Goal: Task Accomplishment & Management: Manage account settings

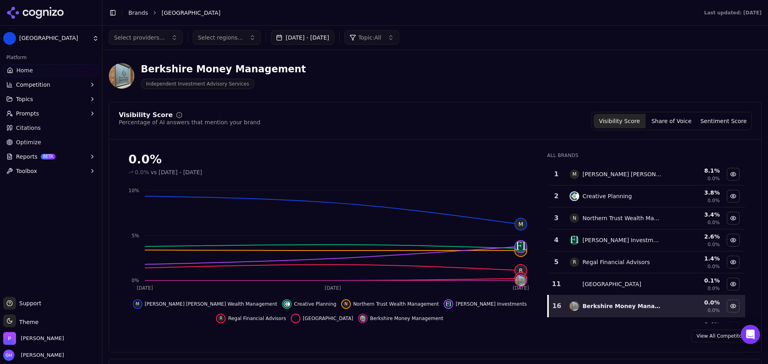
click at [17, 15] on icon at bounding box center [35, 13] width 58 height 12
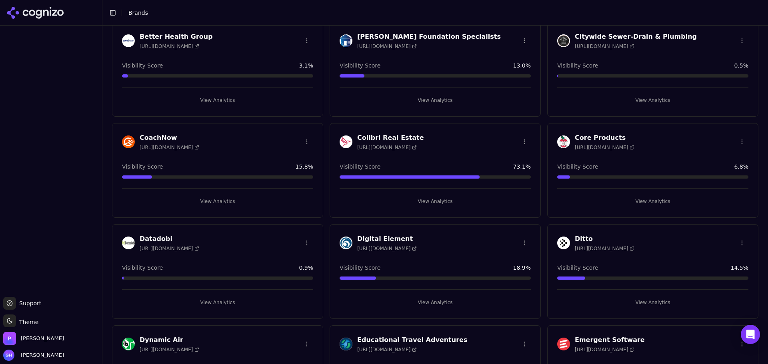
scroll to position [200, 0]
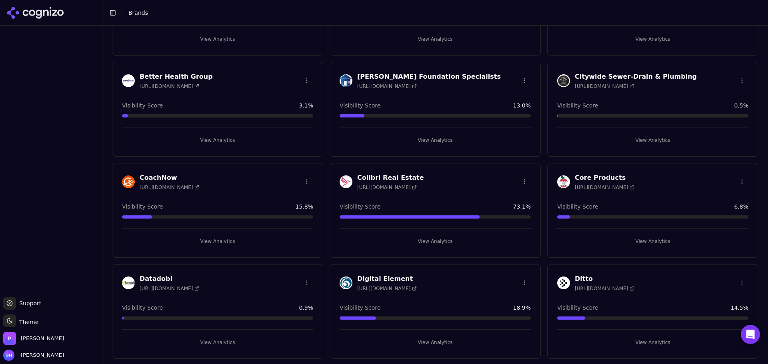
click at [641, 238] on button "View Analytics" at bounding box center [652, 241] width 191 height 13
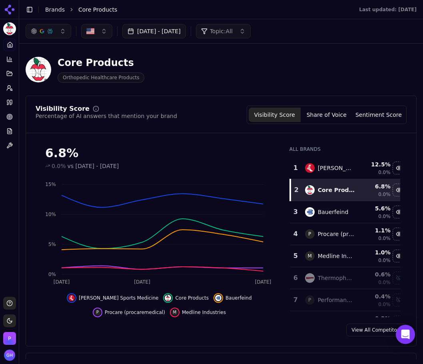
click at [291, 346] on div "Visibility Score Percentage of AI answers that mention your brand Visibility Sc…" at bounding box center [221, 221] width 391 height 251
click at [331, 117] on button "Share of Voice" at bounding box center [327, 115] width 52 height 14
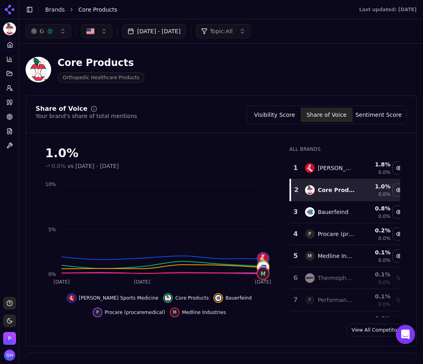
drag, startPoint x: 368, startPoint y: 120, endPoint x: 363, endPoint y: 119, distance: 5.3
click at [368, 119] on button "Sentiment Score" at bounding box center [379, 115] width 52 height 14
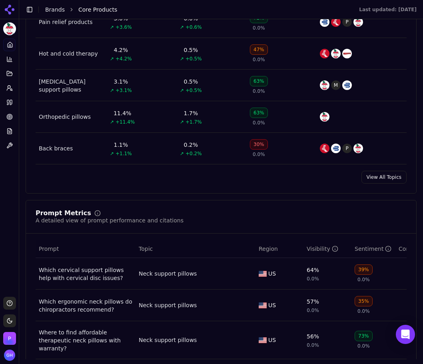
scroll to position [520, 0]
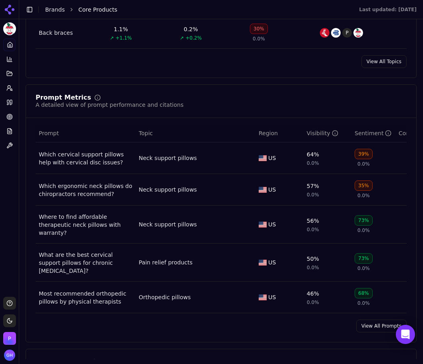
click at [360, 319] on link "View All Prompts" at bounding box center [381, 325] width 50 height 13
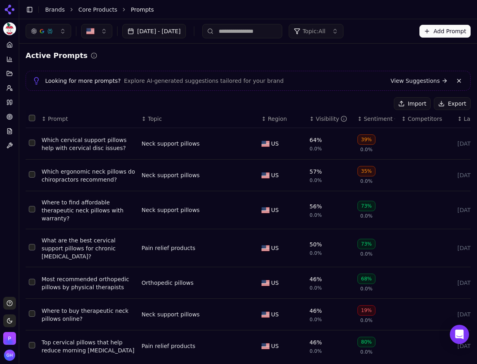
click at [456, 105] on button "Export" at bounding box center [452, 103] width 37 height 13
click at [7, 99] on icon at bounding box center [9, 102] width 6 height 6
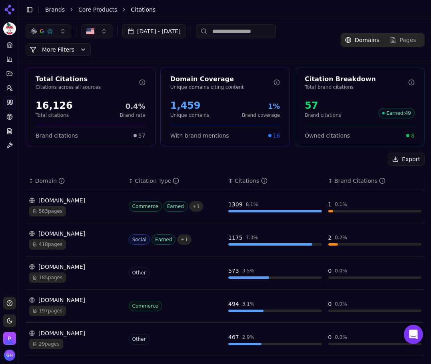
drag, startPoint x: 39, startPoint y: 205, endPoint x: 228, endPoint y: 152, distance: 196.3
click at [228, 152] on div "Total Citations Citations across all sources 16,126 Total citations 0.4% Brand …" at bounding box center [225, 304] width 412 height 486
drag, startPoint x: 402, startPoint y: 159, endPoint x: 401, endPoint y: 135, distance: 24.0
click at [402, 160] on button "Export" at bounding box center [406, 159] width 37 height 13
click at [7, 46] on icon at bounding box center [9, 44] width 5 height 5
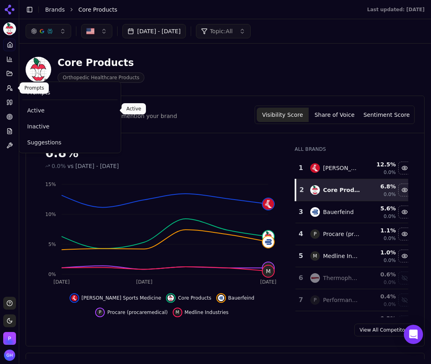
click at [33, 106] on link "Active" at bounding box center [69, 110] width 95 height 14
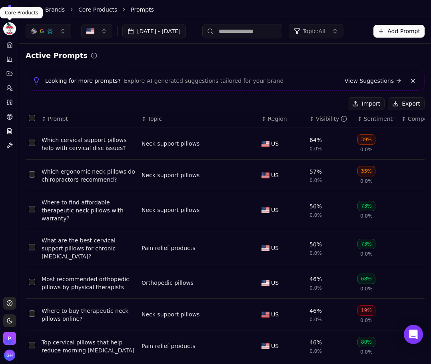
click at [7, 32] on html "Core Products Platform Home Competition Topics Prompts Citations Optimize Repor…" at bounding box center [215, 182] width 431 height 364
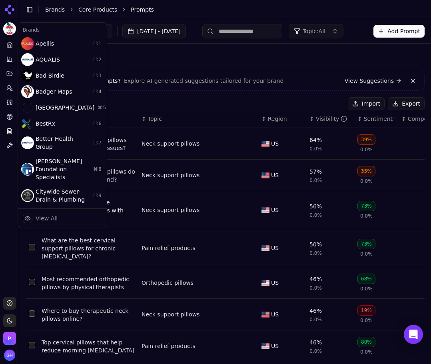
click at [7, 10] on html "Core Products Platform Home Competition Topics Prompts Citations Optimize Repor…" at bounding box center [215, 182] width 431 height 364
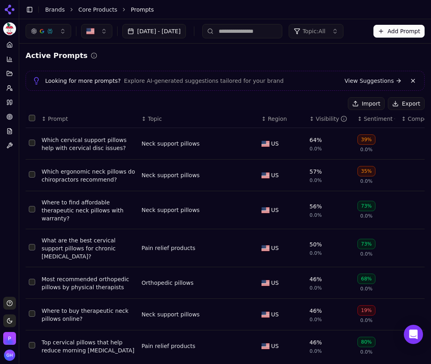
click at [10, 13] on icon at bounding box center [8, 11] width 6 height 6
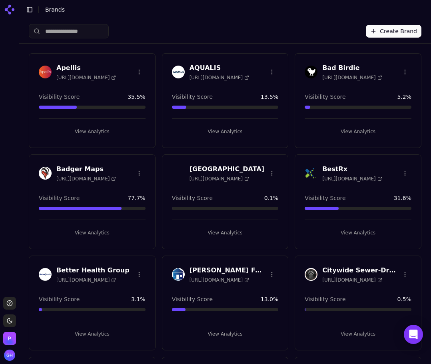
scroll to position [280, 0]
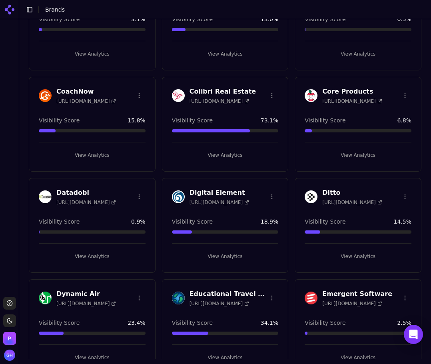
click at [94, 158] on button "View Analytics" at bounding box center [92, 155] width 107 height 13
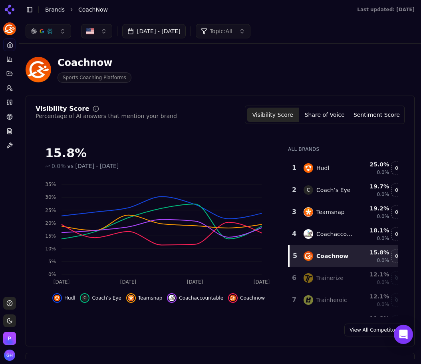
click at [371, 64] on div "Coachnow Sports Coaching Platforms" at bounding box center [205, 69] width 358 height 26
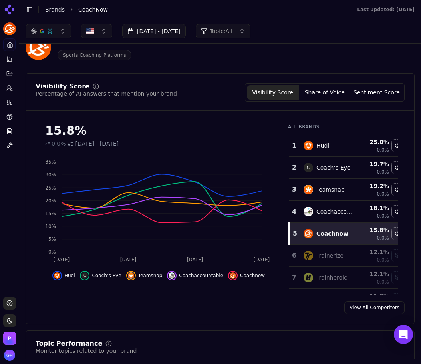
scroll to position [40, 0]
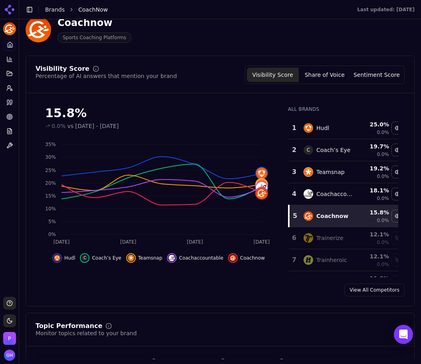
click at [322, 292] on div "View All Competitors" at bounding box center [220, 290] width 389 height 13
click at [342, 78] on button "Share of Voice" at bounding box center [325, 75] width 52 height 14
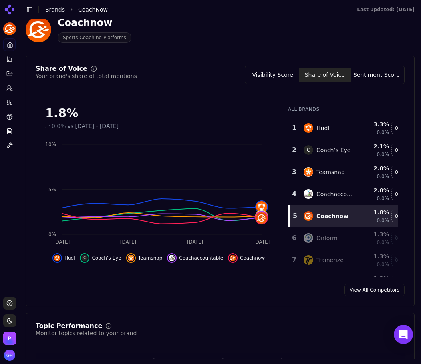
click at [382, 73] on button "Sentiment Score" at bounding box center [377, 75] width 52 height 14
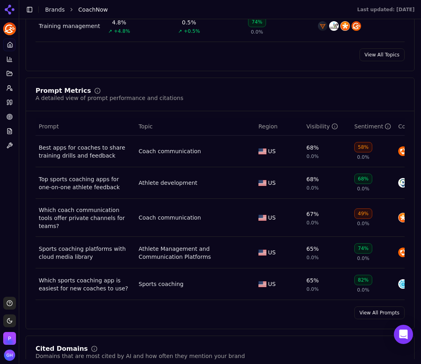
scroll to position [600, 0]
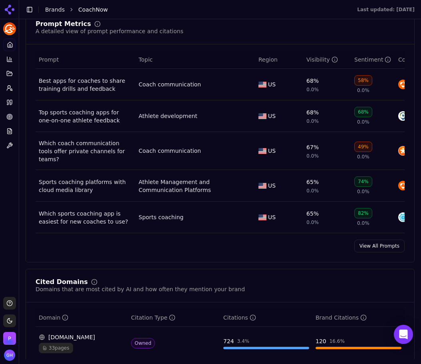
click at [364, 257] on div "Prompt Metrics A detailed view of prompt performance and citations Prompt Topic…" at bounding box center [220, 137] width 389 height 252
click at [365, 248] on link "View All Prompts" at bounding box center [380, 246] width 50 height 13
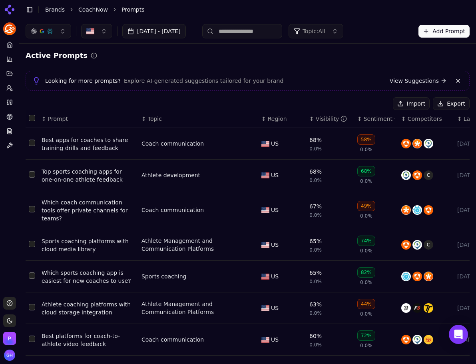
click at [446, 106] on button "Export" at bounding box center [451, 103] width 37 height 13
click at [9, 101] on icon at bounding box center [8, 102] width 2 height 5
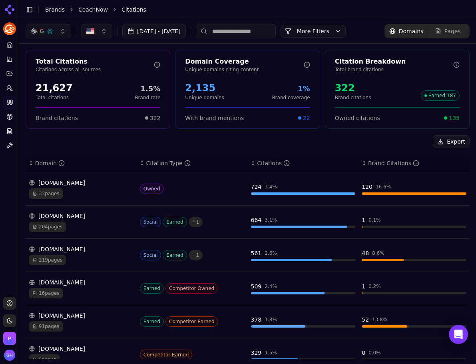
click at [441, 141] on button "Export" at bounding box center [451, 141] width 37 height 13
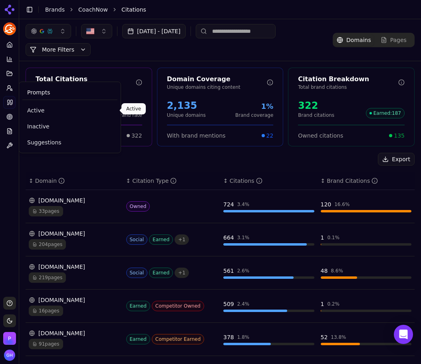
click at [55, 114] on span "Active" at bounding box center [70, 110] width 86 height 8
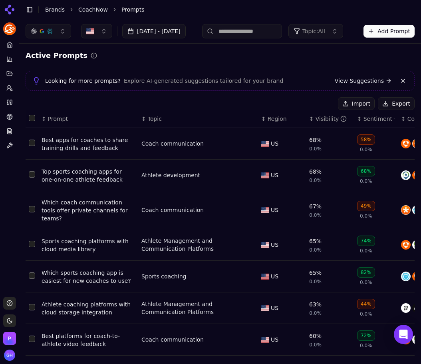
click at [224, 49] on div "Active Prompts Looking for more prompts? Explore AI-generated suggestions tailo…" at bounding box center [220, 263] width 402 height 439
click at [11, 42] on icon at bounding box center [9, 45] width 6 height 6
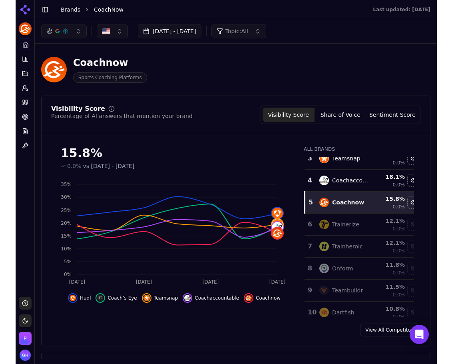
scroll to position [160, 0]
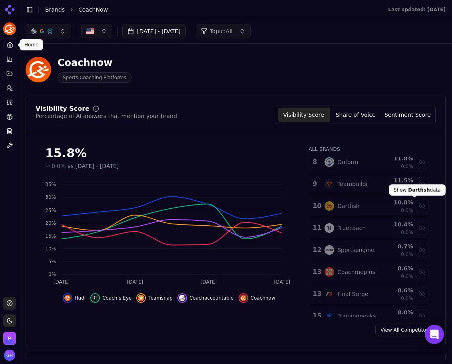
click at [416, 207] on div "Show dartfish data" at bounding box center [422, 206] width 12 height 12
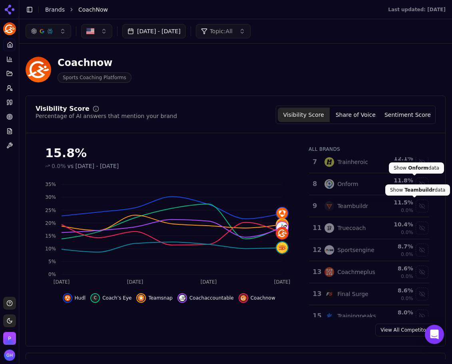
click at [416, 184] on div "Show onform data" at bounding box center [422, 184] width 12 height 12
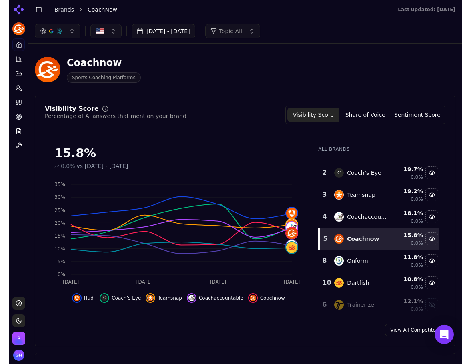
scroll to position [0, 0]
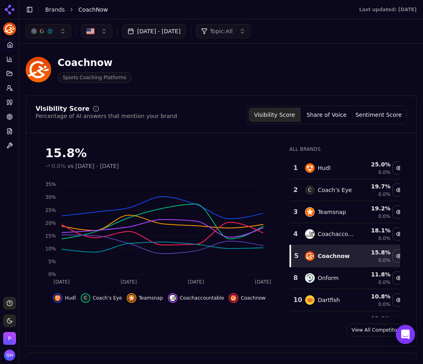
click at [403, 257] on div "15.8% 0.0% vs Aug 08, 2025 - Sep 07, 2025 Oct 1 Oct 3 Oct 5 Oct 7 0% 5% 10% 15%…" at bounding box center [221, 229] width 390 height 178
click at [264, 334] on div "View All Competitors" at bounding box center [221, 329] width 390 height 13
click at [331, 116] on button "Share of Voice" at bounding box center [327, 115] width 52 height 14
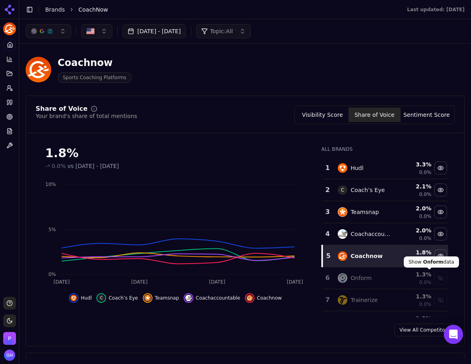
click at [434, 281] on div "Show onform data" at bounding box center [440, 278] width 12 height 12
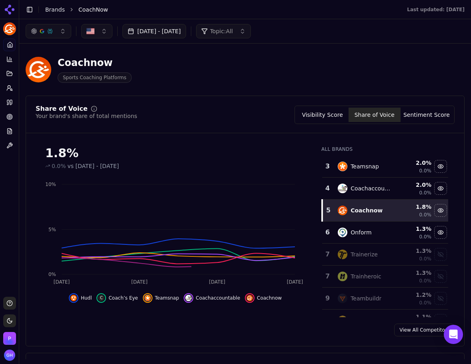
scroll to position [80, 0]
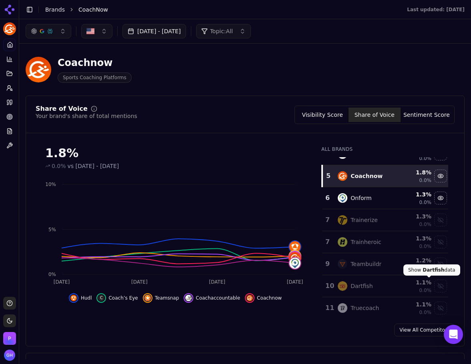
click at [434, 285] on div "Show dartfish data" at bounding box center [440, 286] width 12 height 12
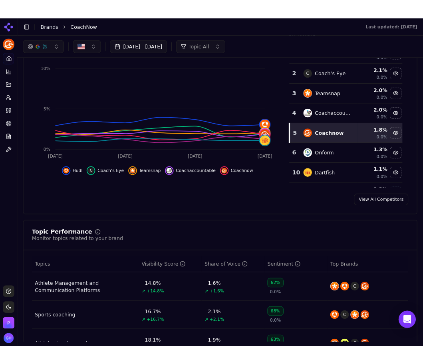
scroll to position [0, 0]
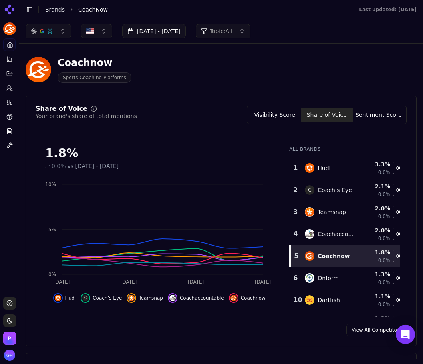
drag, startPoint x: 272, startPoint y: 336, endPoint x: 262, endPoint y: 338, distance: 10.2
click at [272, 335] on div "View All Competitors" at bounding box center [221, 329] width 391 height 13
click at [375, 121] on button "Sentiment Score" at bounding box center [379, 115] width 52 height 14
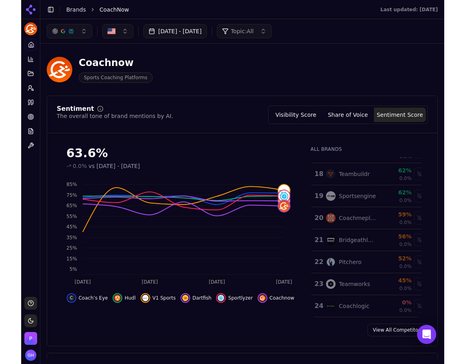
scroll to position [248, 0]
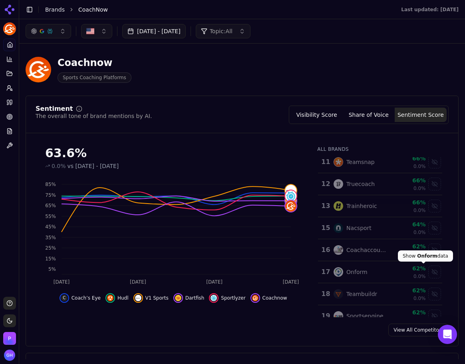
click at [429, 271] on div "Show onform data" at bounding box center [435, 272] width 12 height 12
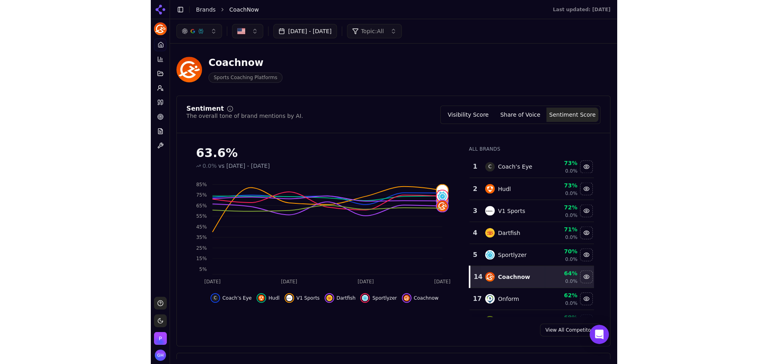
scroll to position [0, 0]
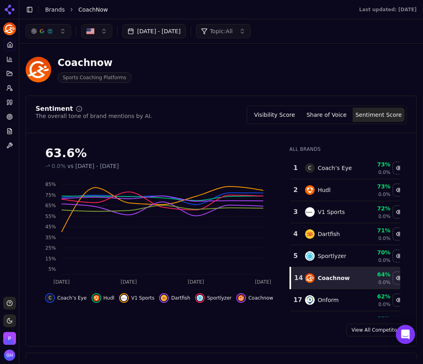
click at [264, 324] on div "View All Competitors" at bounding box center [221, 329] width 390 height 13
click at [313, 328] on div "View All Competitors" at bounding box center [221, 329] width 390 height 13
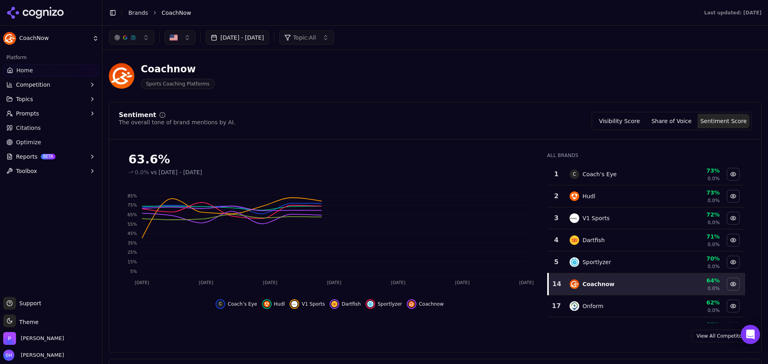
click at [565, 235] on td "Dartfish" at bounding box center [616, 241] width 102 height 22
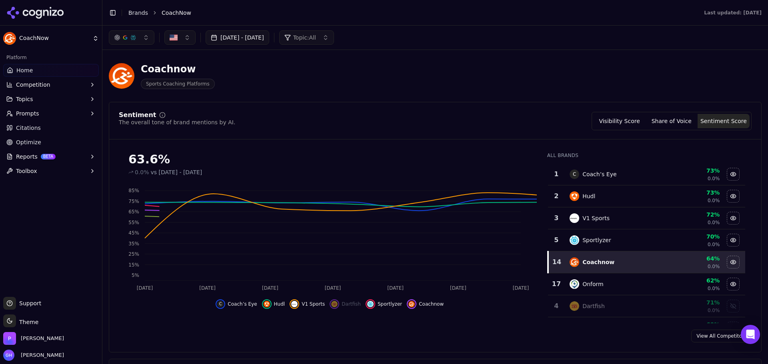
click at [526, 131] on div "Sentiment The overall tone of brand mentions by AI. Visibility Score Share of V…" at bounding box center [435, 126] width 652 height 28
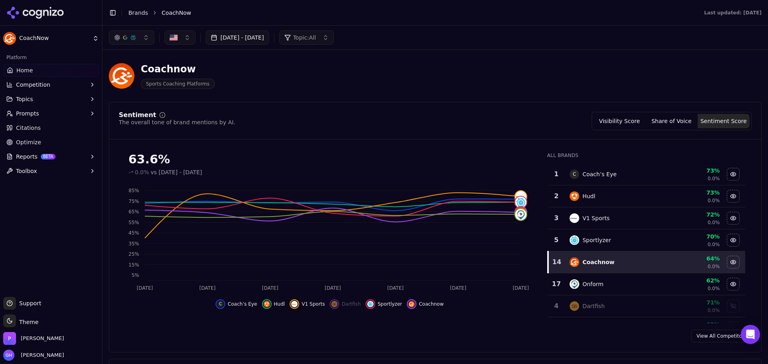
click at [59, 11] on icon at bounding box center [60, 13] width 6 height 6
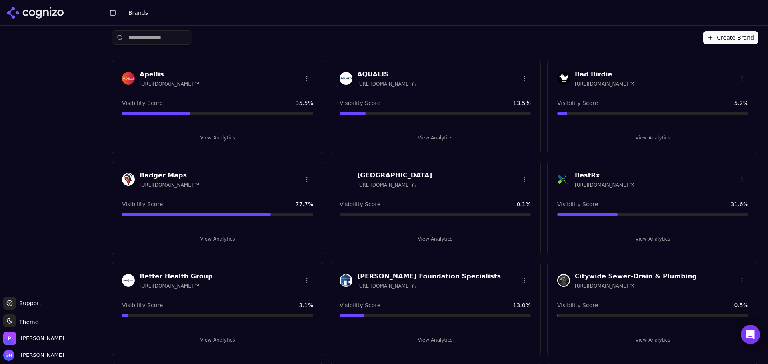
click at [728, 34] on button "Create Brand" at bounding box center [731, 37] width 56 height 13
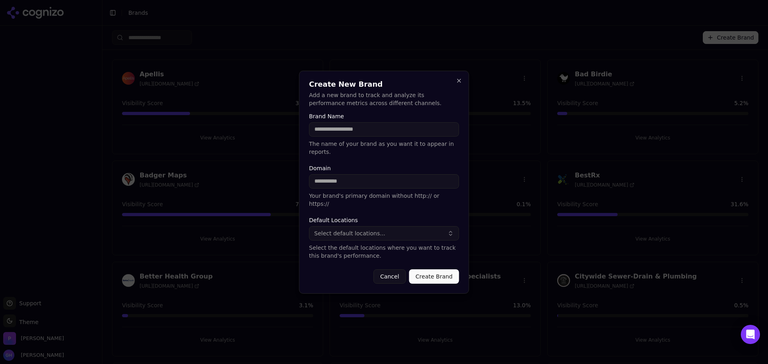
click at [335, 137] on input "Brand Name" at bounding box center [384, 129] width 150 height 14
click at [370, 137] on input "***" at bounding box center [384, 129] width 150 height 14
drag, startPoint x: 355, startPoint y: 138, endPoint x: 293, endPoint y: 139, distance: 61.6
click at [293, 139] on body "Support Support Toggle theme Theme Perrill Grace Hallen Toggle Sidebar Brands C…" at bounding box center [384, 182] width 768 height 364
click at [322, 137] on input "***" at bounding box center [384, 129] width 150 height 14
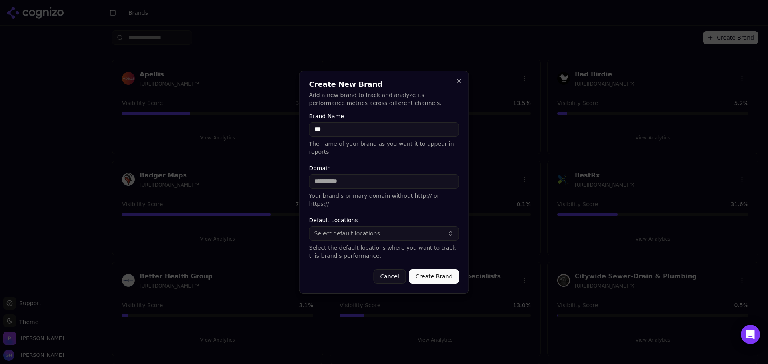
drag, startPoint x: 323, startPoint y: 140, endPoint x: 298, endPoint y: 137, distance: 25.8
click at [298, 137] on body "Support Support Toggle theme Theme Perrill Grace Hallen Toggle Sidebar Brands C…" at bounding box center [384, 182] width 768 height 364
type input "**********"
click at [384, 182] on input "Domain" at bounding box center [384, 181] width 150 height 14
click at [367, 176] on input "Domain" at bounding box center [384, 181] width 150 height 14
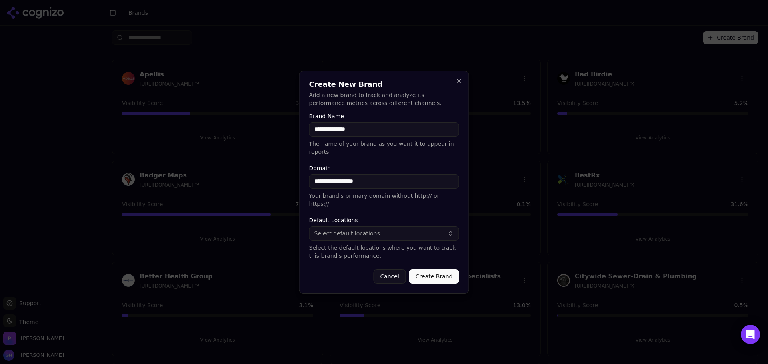
type input "**********"
click at [349, 230] on span "Select default locations..." at bounding box center [349, 234] width 71 height 8
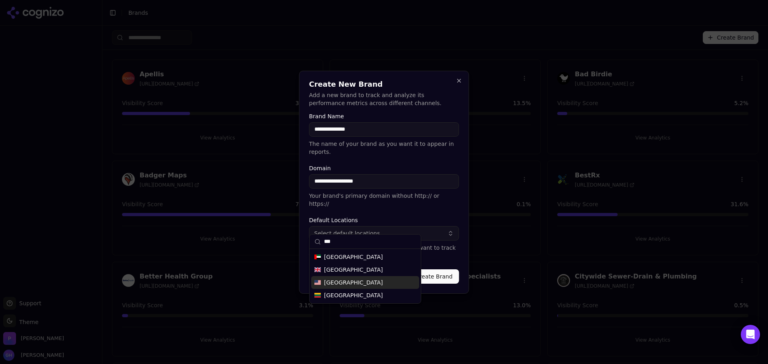
type input "***"
click at [347, 279] on span "United States" at bounding box center [353, 283] width 59 height 8
click at [452, 274] on button "Create Brand" at bounding box center [434, 277] width 50 height 14
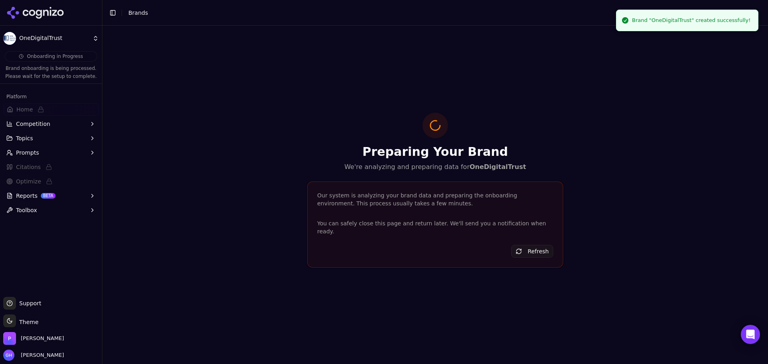
click at [46, 10] on icon at bounding box center [46, 13] width 6 height 6
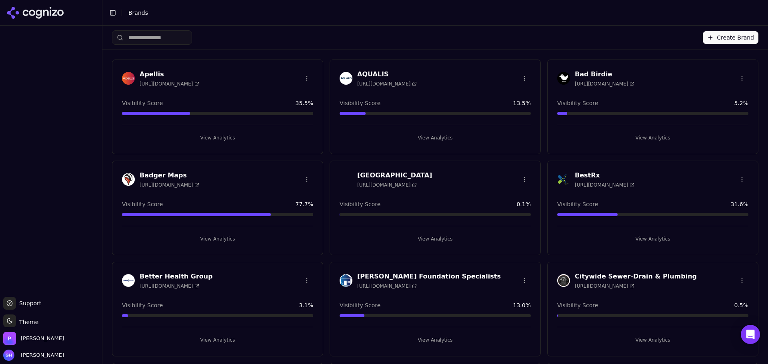
click at [709, 36] on button "Create Brand" at bounding box center [731, 37] width 56 height 13
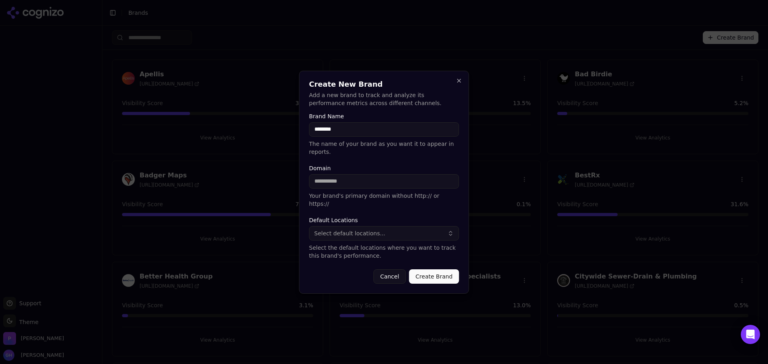
type input "********"
click at [373, 177] on input "Domain" at bounding box center [384, 181] width 150 height 14
type input "**********"
click at [357, 218] on div "Default Locations Select default locations... Select the default locations wher…" at bounding box center [384, 239] width 150 height 42
click at [342, 231] on button "Select default locations..." at bounding box center [384, 233] width 150 height 14
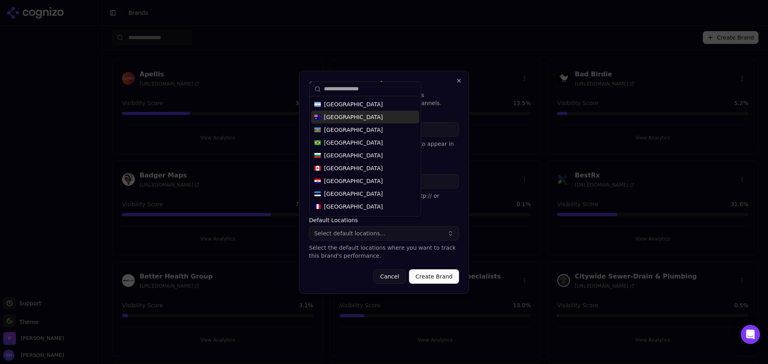
type input "*"
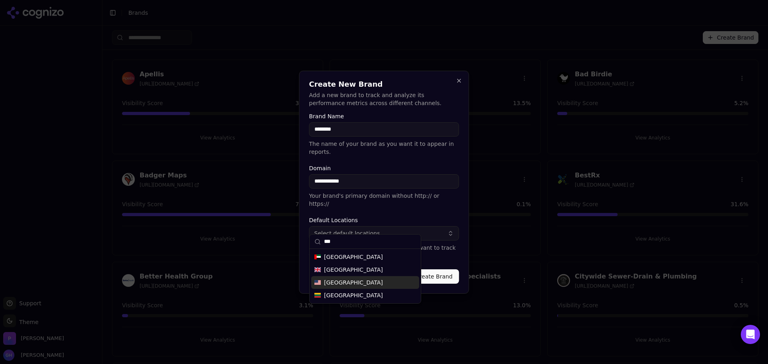
type input "***"
click at [347, 288] on div "United States" at bounding box center [365, 282] width 108 height 13
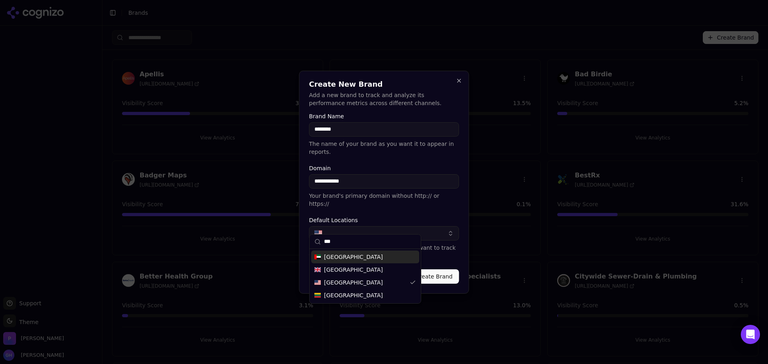
drag, startPoint x: 332, startPoint y: 240, endPoint x: 324, endPoint y: 240, distance: 8.0
click at [324, 240] on input "***" at bounding box center [370, 242] width 92 height 16
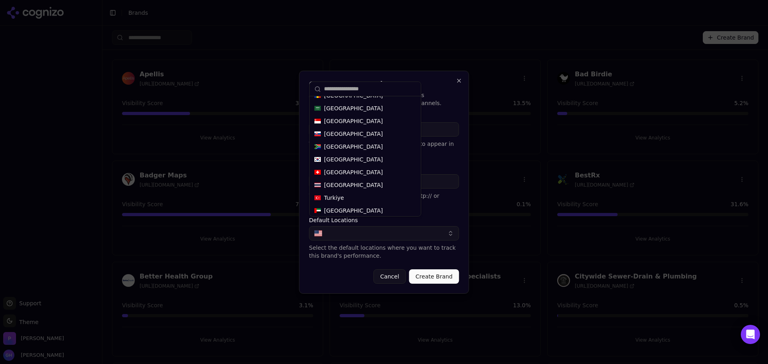
scroll to position [126, 0]
click at [427, 226] on button "button" at bounding box center [384, 233] width 150 height 14
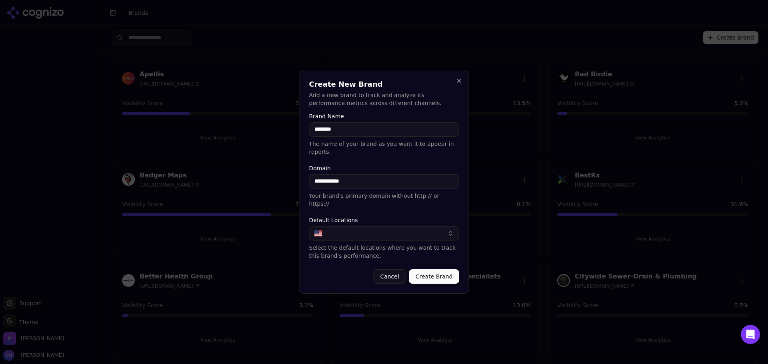
click at [380, 226] on button "button" at bounding box center [384, 233] width 150 height 14
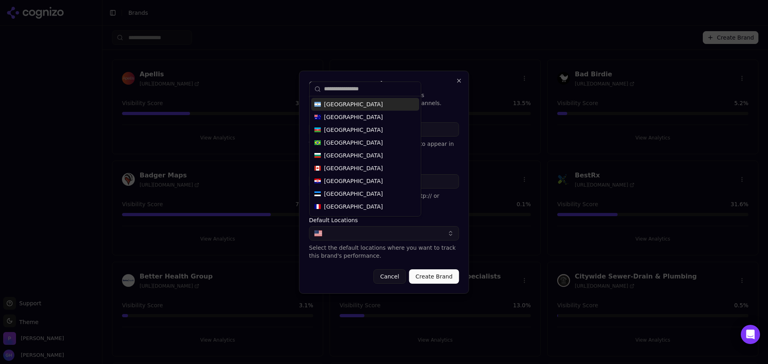
click at [316, 226] on button "button" at bounding box center [384, 233] width 150 height 14
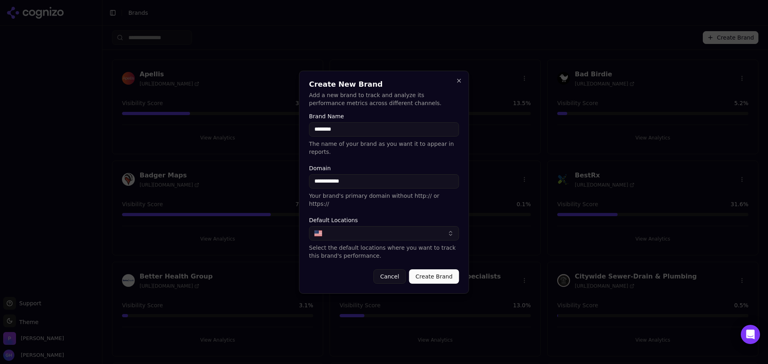
click at [316, 226] on button "button" at bounding box center [384, 233] width 150 height 14
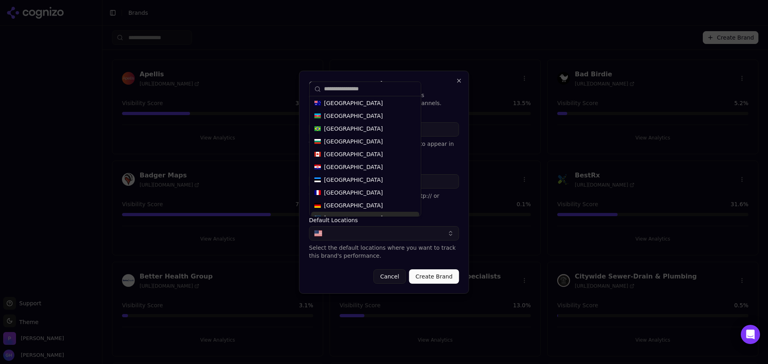
scroll to position [28, 0]
click at [350, 254] on form "**********" at bounding box center [384, 199] width 150 height 170
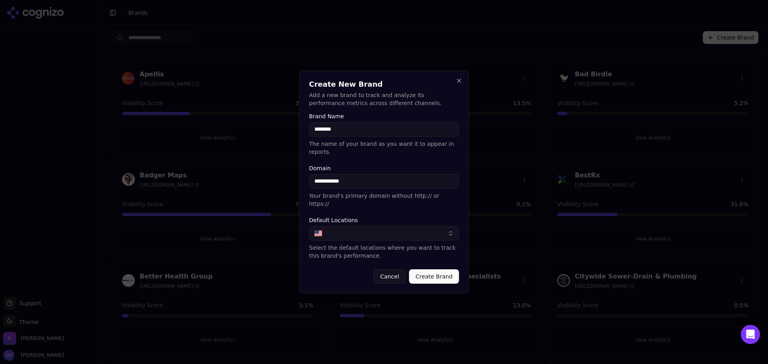
click at [435, 226] on button "button" at bounding box center [384, 233] width 150 height 14
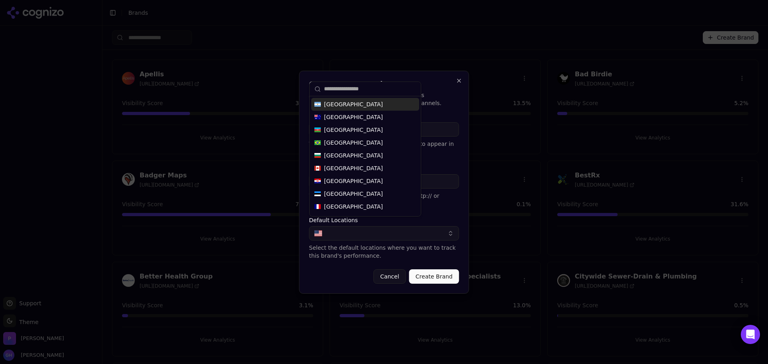
click at [444, 226] on button "button" at bounding box center [384, 233] width 150 height 14
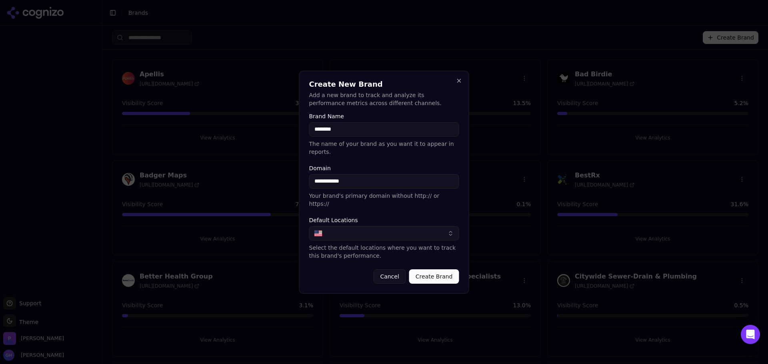
click at [441, 270] on button "Create Brand" at bounding box center [434, 277] width 50 height 14
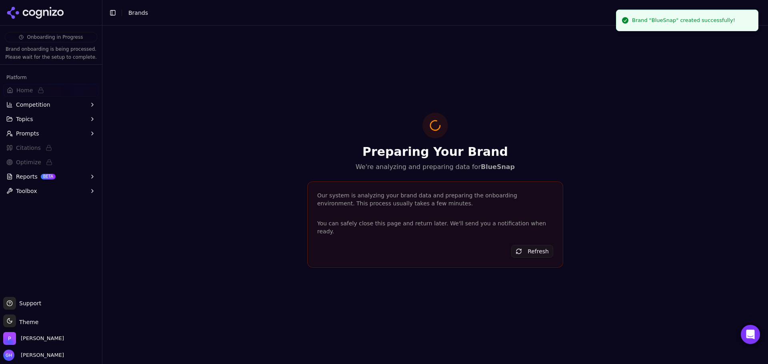
click at [60, 14] on icon at bounding box center [35, 13] width 58 height 12
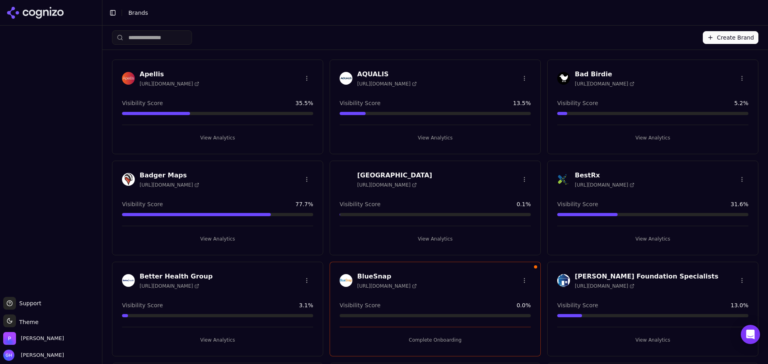
click at [733, 34] on button "Create Brand" at bounding box center [731, 37] width 56 height 13
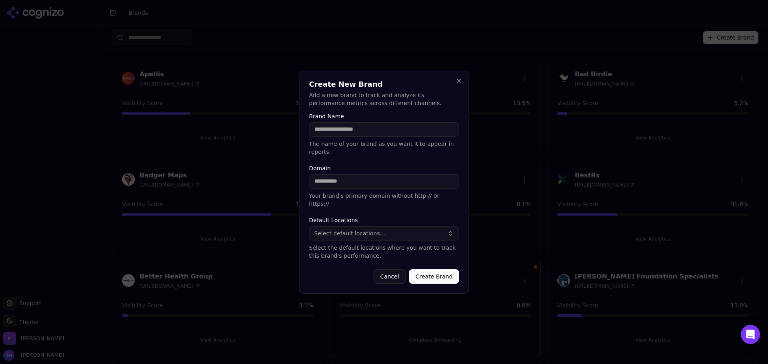
click at [352, 137] on input "Brand Name" at bounding box center [384, 129] width 150 height 14
type input "******"
click at [349, 182] on input "Domain" at bounding box center [384, 181] width 150 height 14
type input "**********"
drag, startPoint x: 367, startPoint y: 226, endPoint x: 367, endPoint y: 221, distance: 5.3
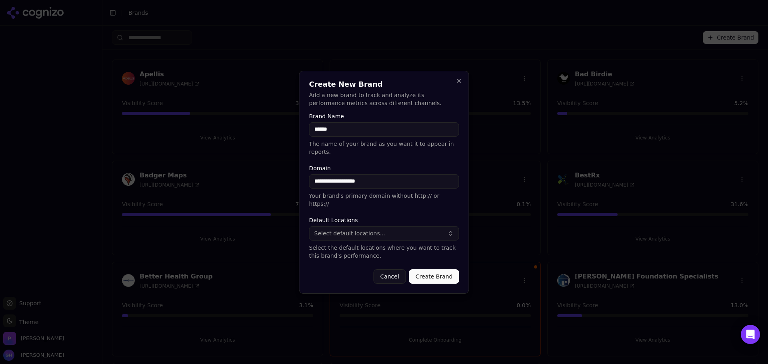
click at [367, 230] on span "Select default locations..." at bounding box center [349, 234] width 71 height 8
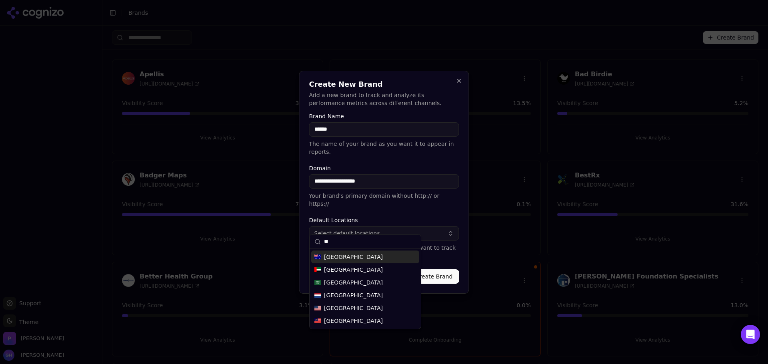
type input "*"
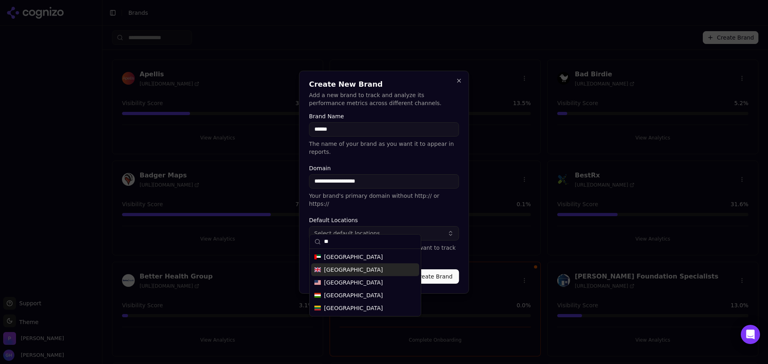
type input "**"
click at [351, 283] on span "United States" at bounding box center [353, 283] width 59 height 8
click at [431, 208] on form "**********" at bounding box center [384, 199] width 150 height 170
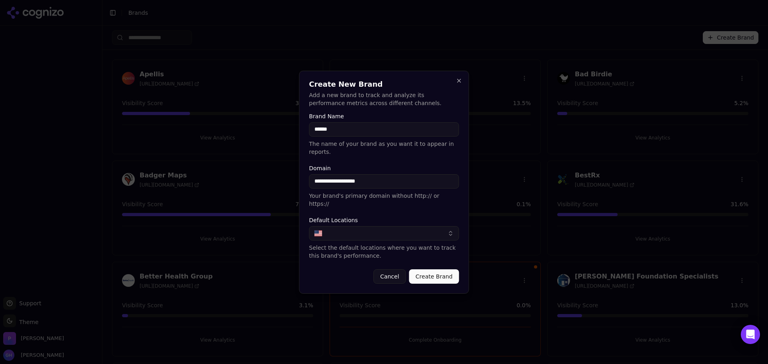
click at [445, 274] on button "Create Brand" at bounding box center [434, 277] width 50 height 14
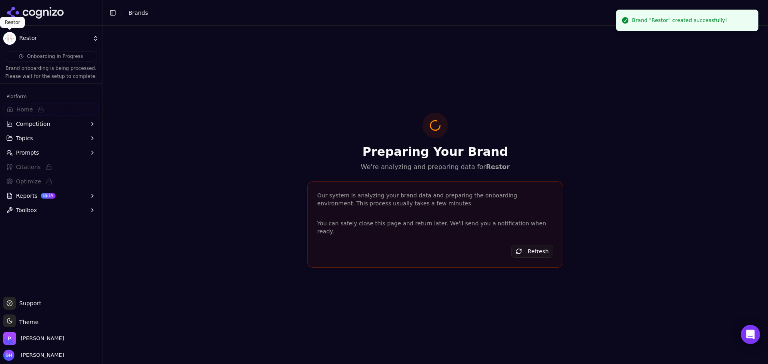
click at [41, 20] on div at bounding box center [51, 13] width 102 height 26
click at [43, 12] on icon at bounding box center [46, 13] width 6 height 6
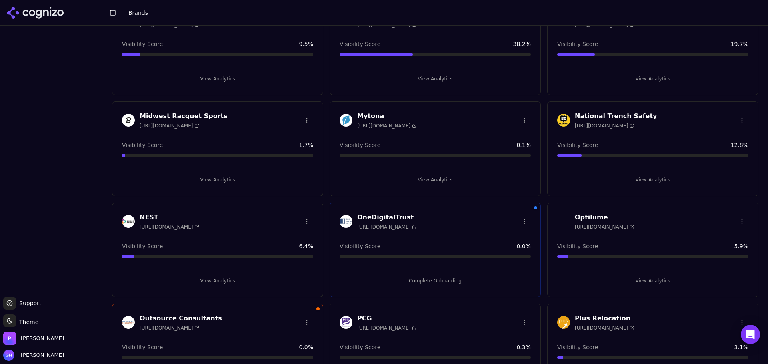
scroll to position [1120, 0]
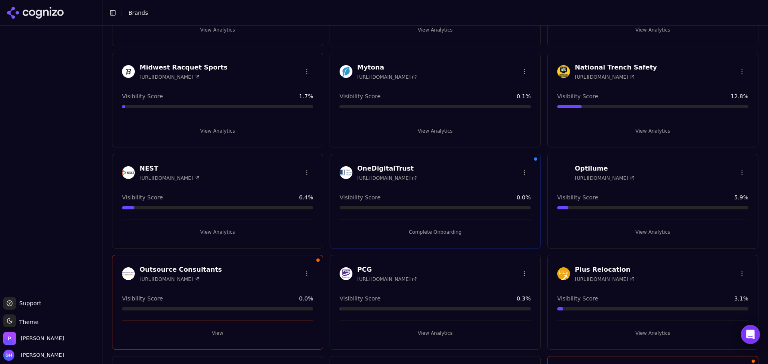
click at [455, 234] on button "Complete Onboarding" at bounding box center [434, 232] width 191 height 13
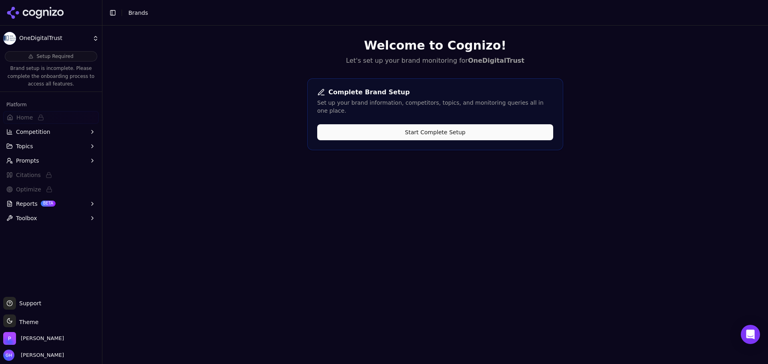
click at [375, 130] on button "Start Complete Setup" at bounding box center [435, 132] width 236 height 16
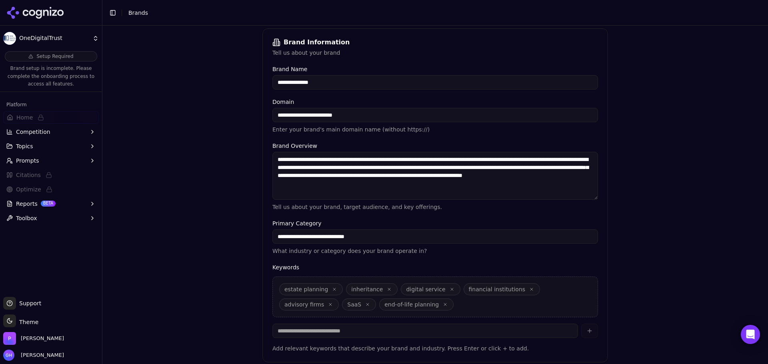
scroll to position [152, 0]
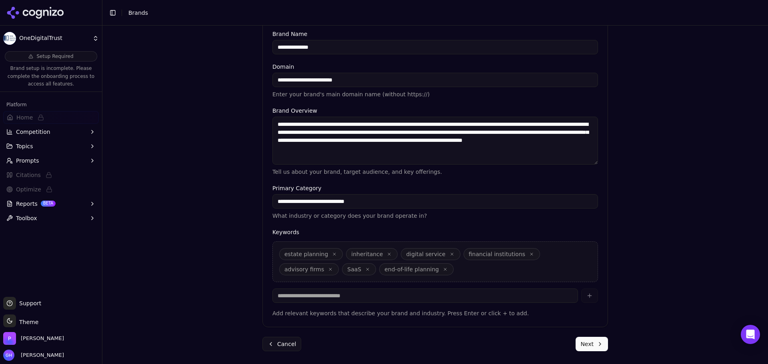
click at [590, 343] on button "Next" at bounding box center [591, 344] width 32 height 14
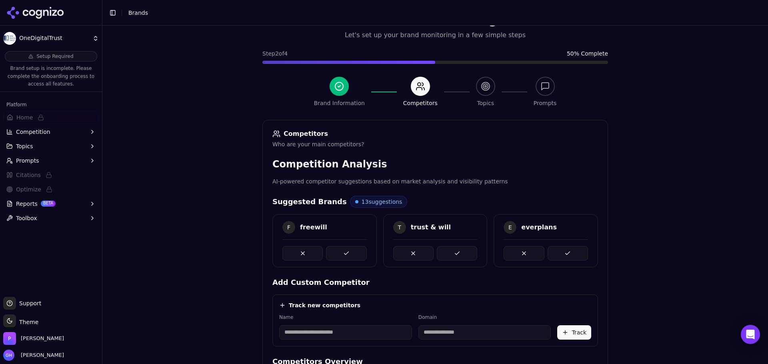
scroll to position [151, 0]
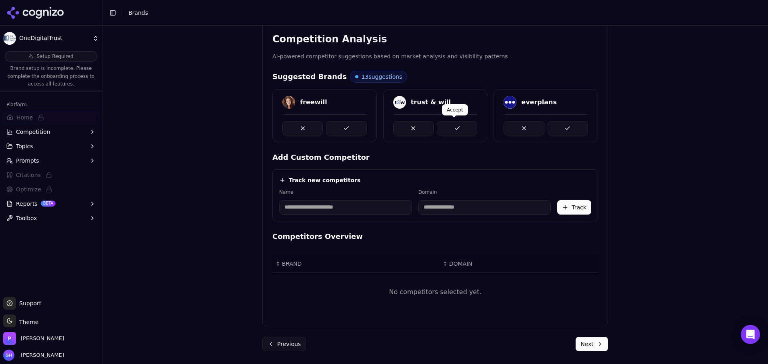
click at [454, 124] on button at bounding box center [457, 128] width 40 height 14
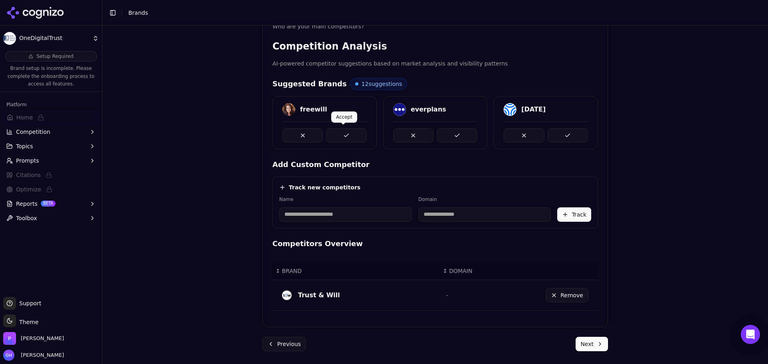
click at [334, 136] on button at bounding box center [346, 135] width 40 height 14
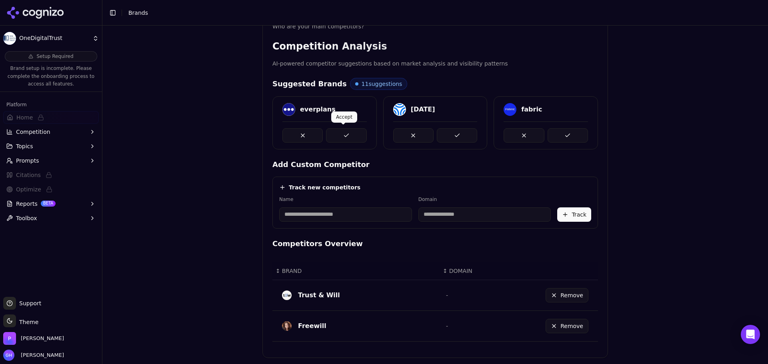
click at [357, 136] on button at bounding box center [346, 135] width 40 height 14
click at [352, 130] on button at bounding box center [346, 135] width 40 height 14
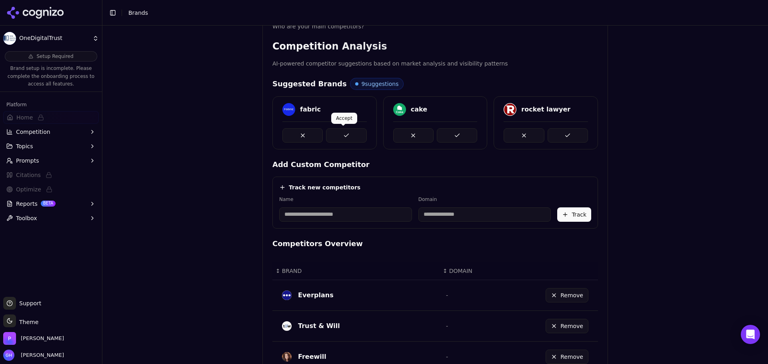
click at [333, 133] on button at bounding box center [346, 135] width 40 height 14
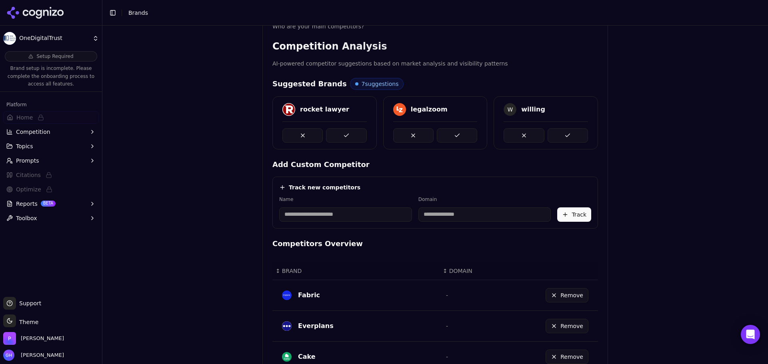
click at [351, 137] on button at bounding box center [346, 135] width 40 height 14
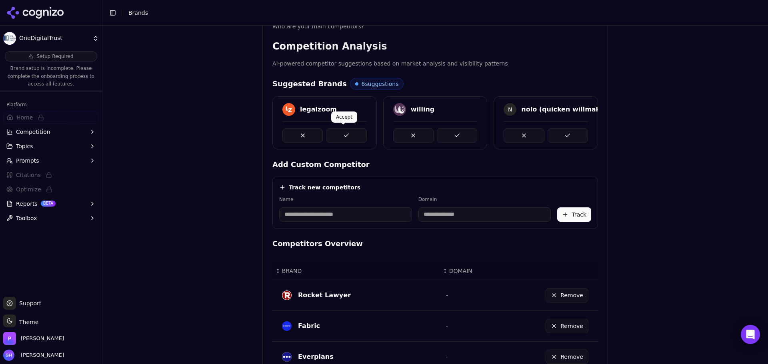
click at [337, 135] on button at bounding box center [346, 135] width 40 height 14
click at [344, 132] on button at bounding box center [346, 135] width 40 height 14
click at [347, 136] on button at bounding box center [346, 135] width 40 height 14
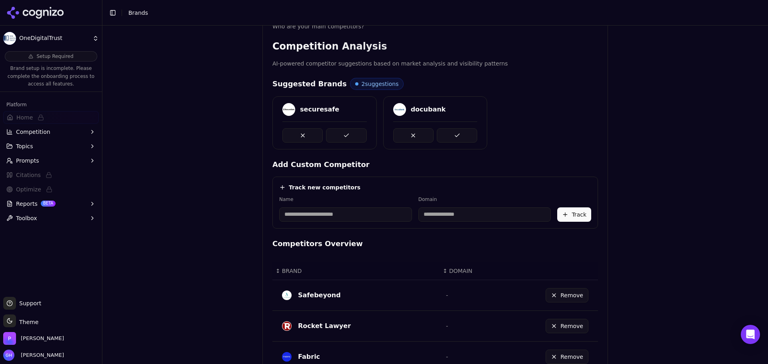
click at [348, 134] on button at bounding box center [346, 135] width 40 height 14
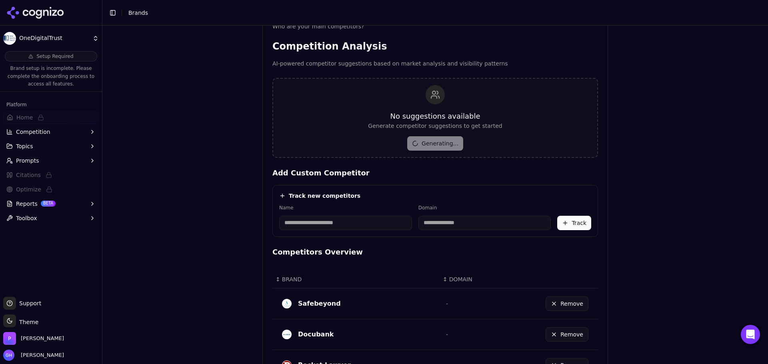
click at [339, 234] on div "Track new competitors Name Domain Track" at bounding box center [434, 211] width 325 height 52
click at [331, 222] on input at bounding box center [345, 223] width 133 height 14
click at [364, 205] on label "Name" at bounding box center [328, 208] width 98 height 6
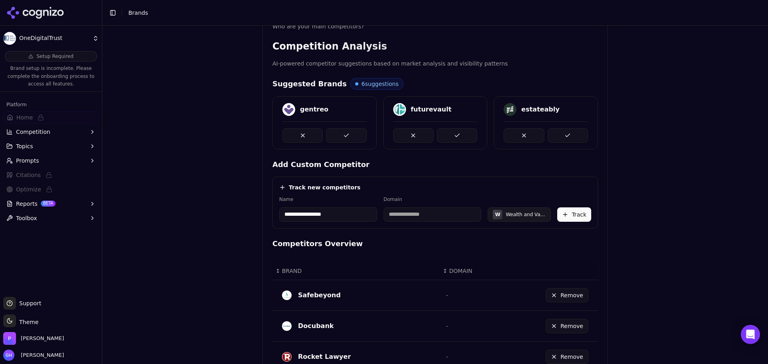
drag, startPoint x: 335, startPoint y: 212, endPoint x: 279, endPoint y: 210, distance: 56.9
click at [279, 210] on input "**********" at bounding box center [328, 215] width 98 height 14
type input "**********"
click at [242, 205] on div "**********" at bounding box center [434, 64] width 665 height 364
click at [422, 208] on input at bounding box center [436, 215] width 101 height 14
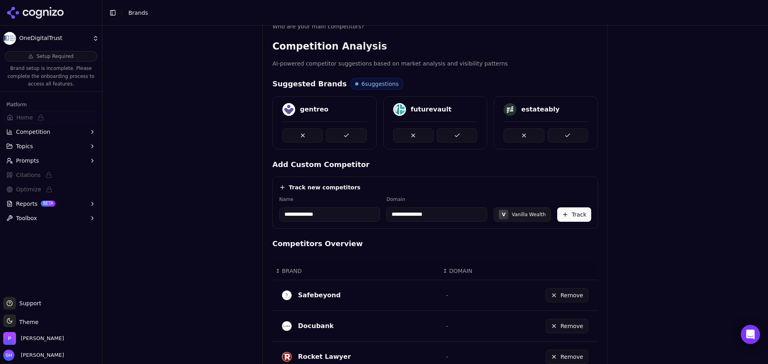
type input "**********"
click at [497, 183] on div "**********" at bounding box center [434, 203] width 325 height 52
click at [576, 211] on button "Track" at bounding box center [574, 215] width 34 height 14
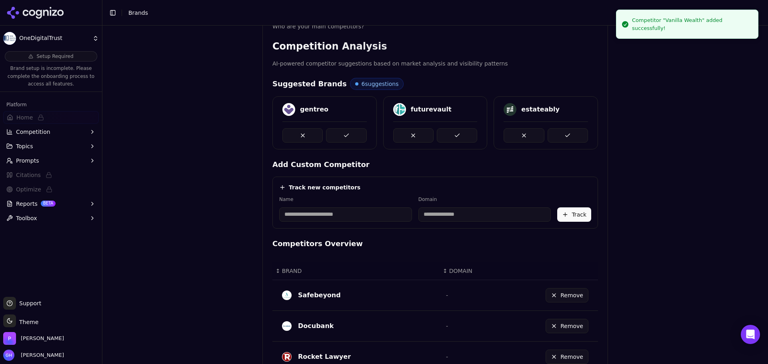
click at [332, 130] on button at bounding box center [346, 135] width 40 height 14
click at [449, 130] on button at bounding box center [457, 135] width 40 height 14
click at [557, 136] on button at bounding box center [567, 135] width 40 height 14
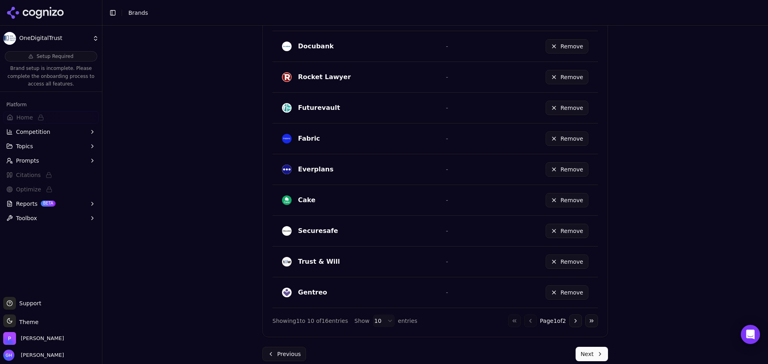
click at [593, 349] on button "Next" at bounding box center [591, 354] width 32 height 14
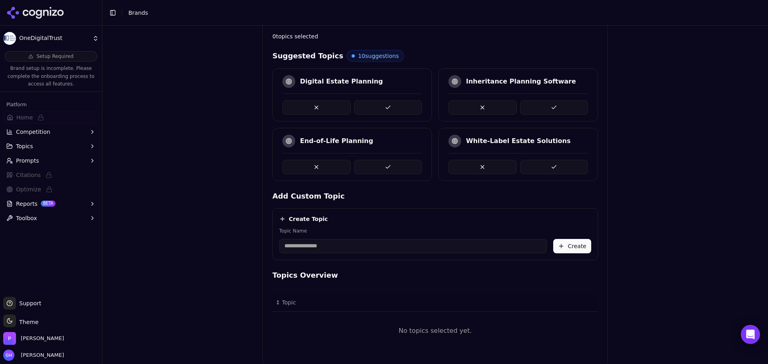
scroll to position [145, 0]
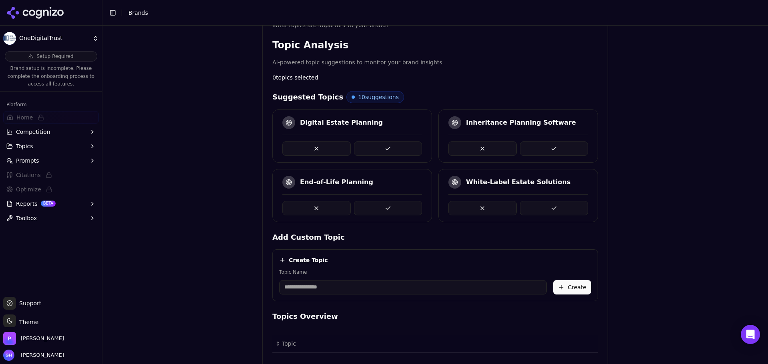
click at [567, 152] on button at bounding box center [554, 149] width 68 height 14
click at [379, 207] on button at bounding box center [388, 208] width 68 height 14
click at [369, 148] on button at bounding box center [388, 149] width 68 height 14
click at [381, 202] on button at bounding box center [388, 208] width 68 height 14
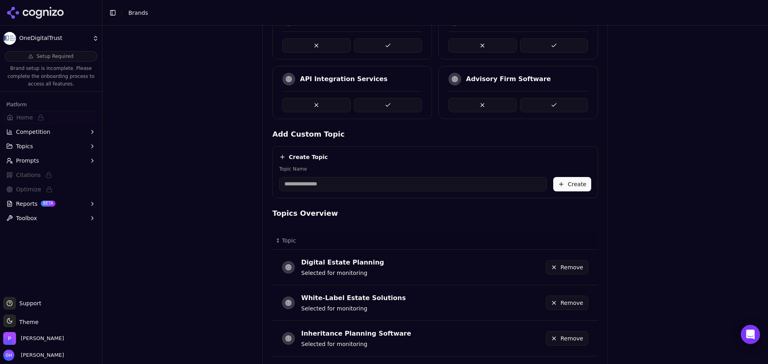
scroll to position [294, 0]
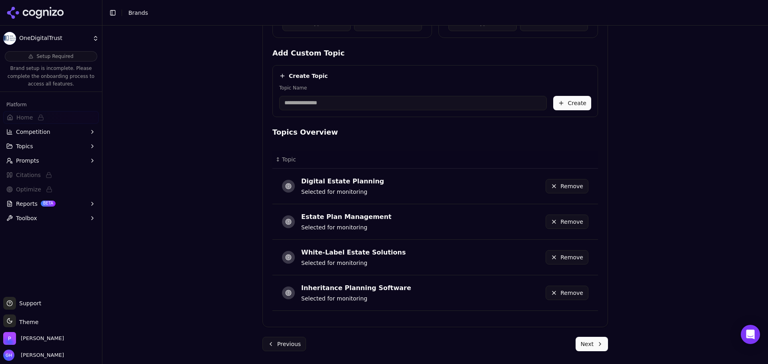
click at [583, 347] on button "Next" at bounding box center [591, 344] width 32 height 14
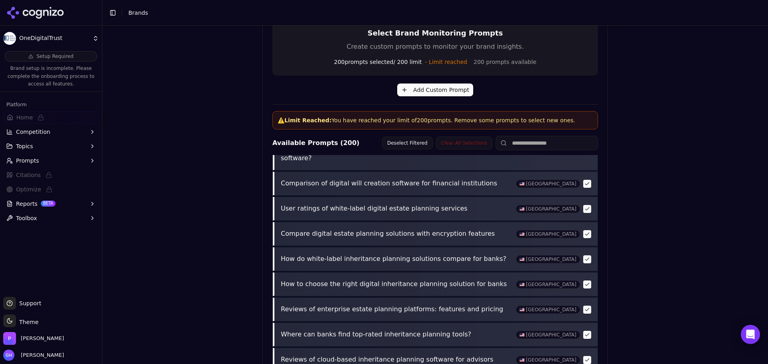
scroll to position [307, 0]
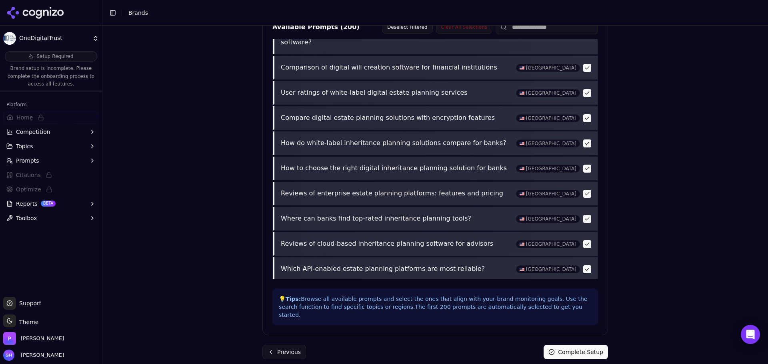
click at [578, 345] on button "Complete Setup" at bounding box center [575, 352] width 64 height 14
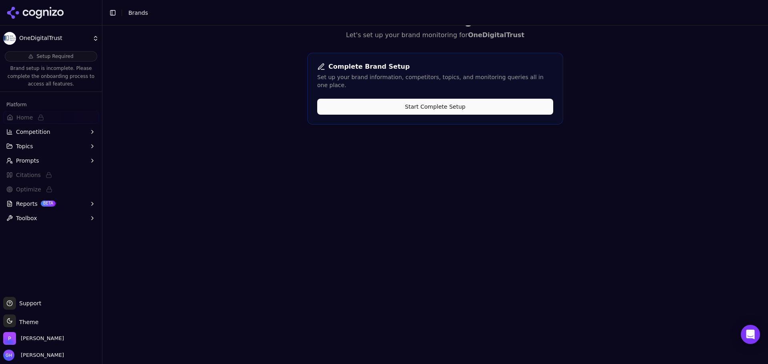
scroll to position [0, 0]
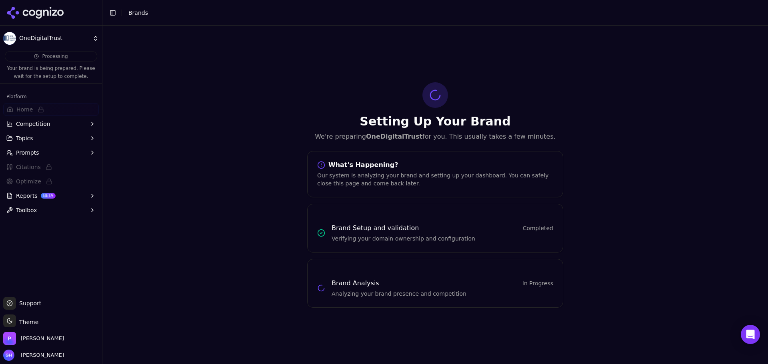
click at [39, 2] on div at bounding box center [51, 13] width 102 height 26
click at [26, 11] on icon at bounding box center [35, 13] width 58 height 12
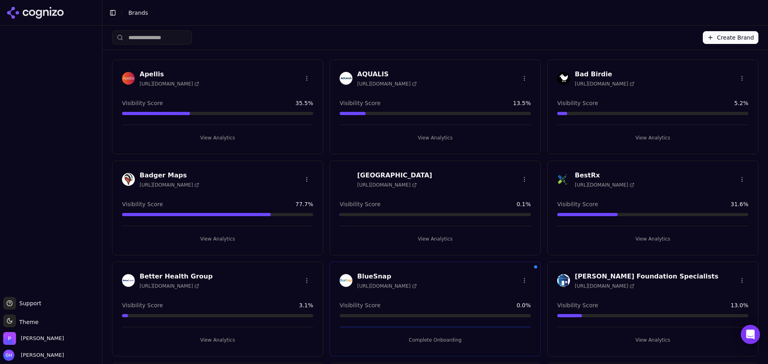
click at [427, 337] on button "Complete Onboarding" at bounding box center [434, 340] width 191 height 13
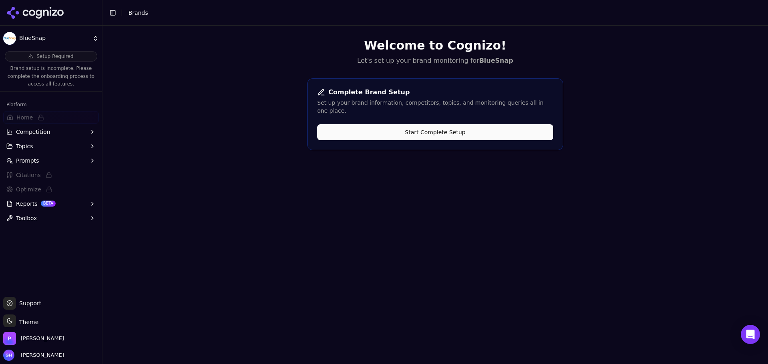
click at [474, 133] on div "Complete Brand Setup Set up your brand information, competitors, topics, and mo…" at bounding box center [435, 114] width 256 height 72
click at [471, 127] on button "Start Complete Setup" at bounding box center [435, 132] width 236 height 16
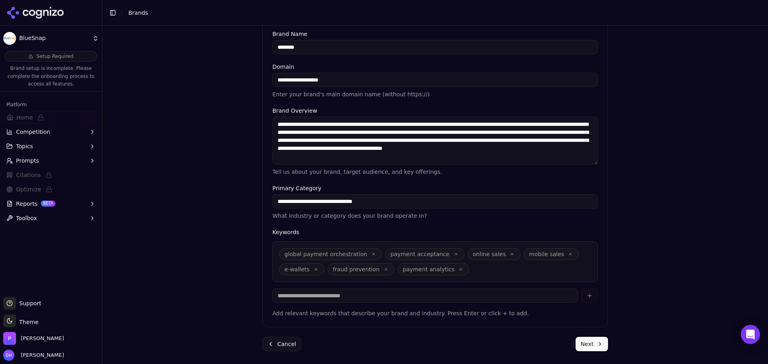
click at [579, 345] on button "Next" at bounding box center [591, 344] width 32 height 14
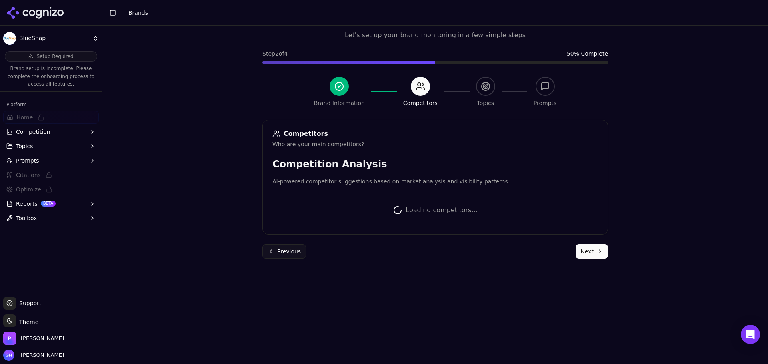
scroll to position [151, 0]
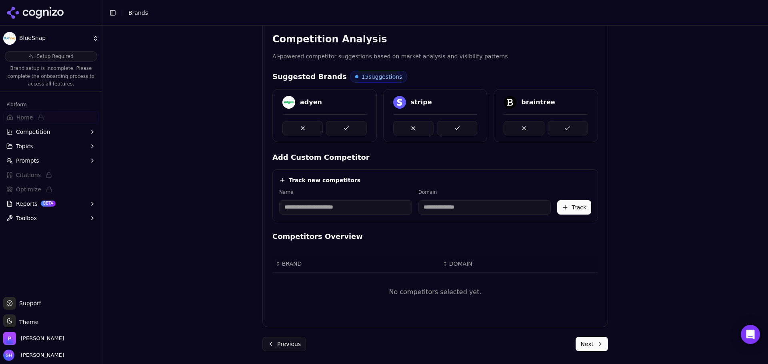
click at [341, 210] on input at bounding box center [345, 207] width 133 height 14
click at [469, 124] on button at bounding box center [457, 128] width 40 height 14
click at [550, 126] on button at bounding box center [567, 128] width 40 height 14
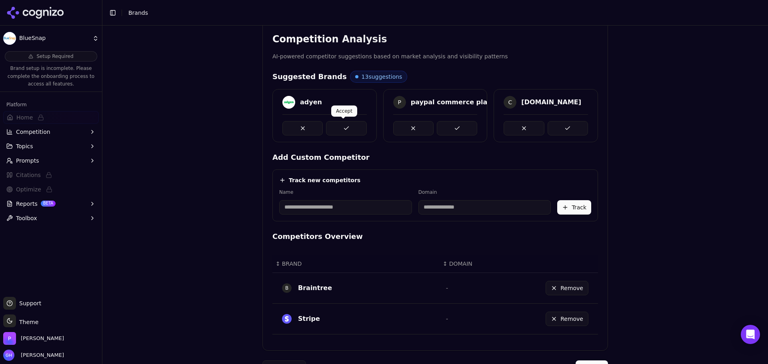
click at [345, 128] on button at bounding box center [346, 128] width 40 height 14
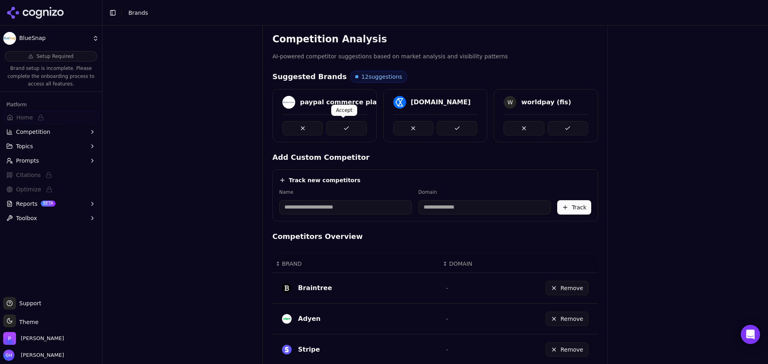
click at [359, 128] on button at bounding box center [346, 128] width 40 height 14
click at [472, 126] on button at bounding box center [457, 128] width 40 height 14
click at [559, 127] on button at bounding box center [567, 128] width 40 height 14
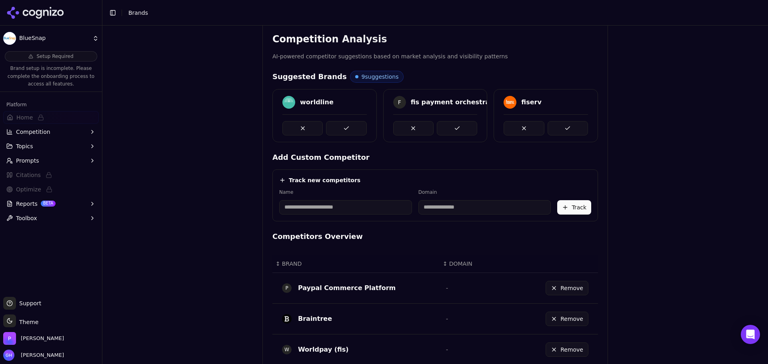
click at [338, 132] on button at bounding box center [346, 128] width 40 height 14
click at [466, 124] on button at bounding box center [457, 128] width 40 height 14
click at [560, 125] on button at bounding box center [567, 128] width 40 height 14
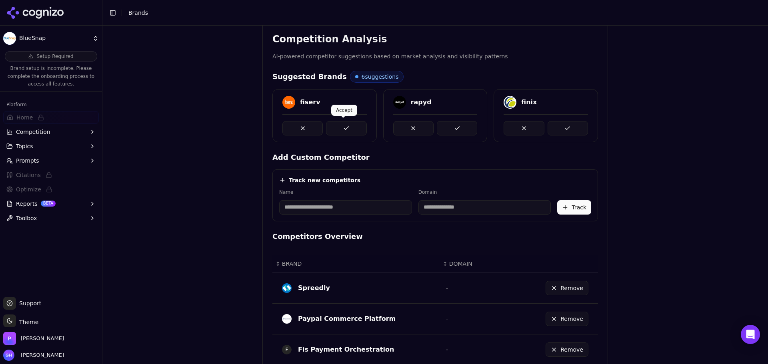
click at [344, 127] on button at bounding box center [346, 128] width 40 height 14
click at [458, 127] on button at bounding box center [457, 128] width 40 height 14
click at [561, 126] on button at bounding box center [567, 128] width 40 height 14
click at [342, 125] on button at bounding box center [346, 128] width 40 height 14
click at [472, 125] on button at bounding box center [457, 128] width 40 height 14
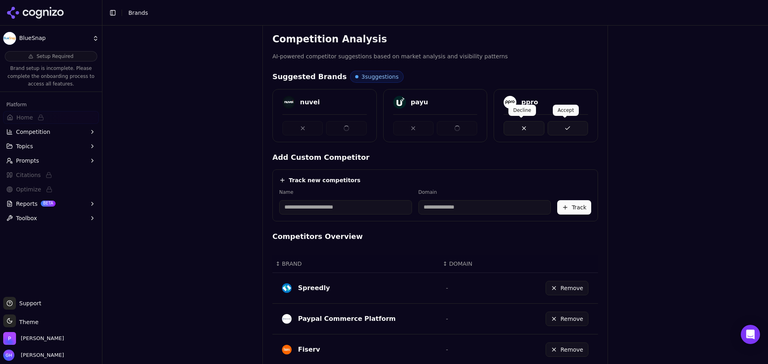
click at [591, 127] on div at bounding box center [546, 124] width 104 height 21
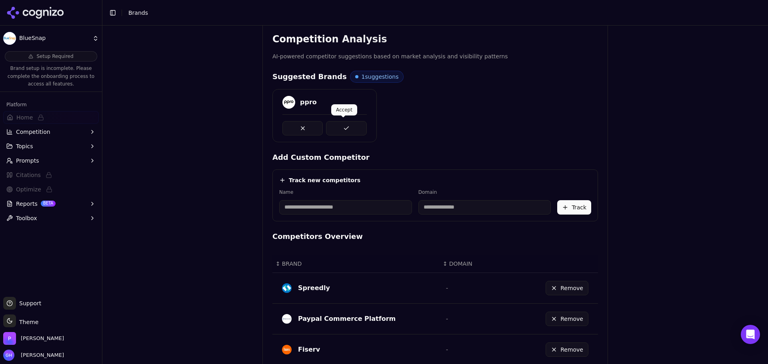
click at [329, 132] on button at bounding box center [346, 128] width 40 height 14
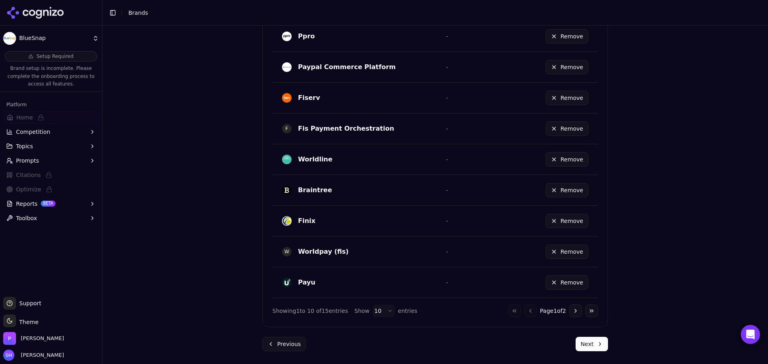
click at [597, 348] on button "Next" at bounding box center [591, 344] width 32 height 14
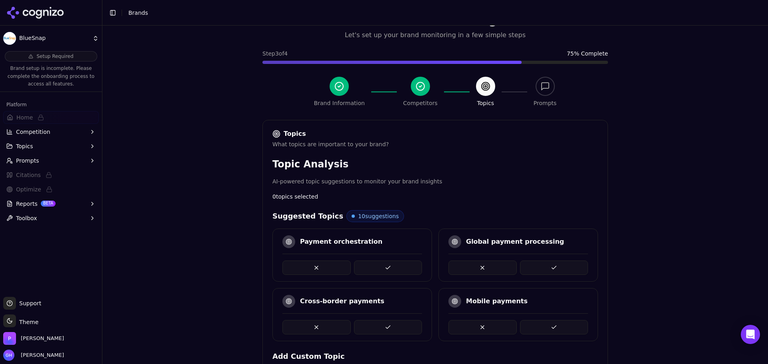
scroll to position [225, 0]
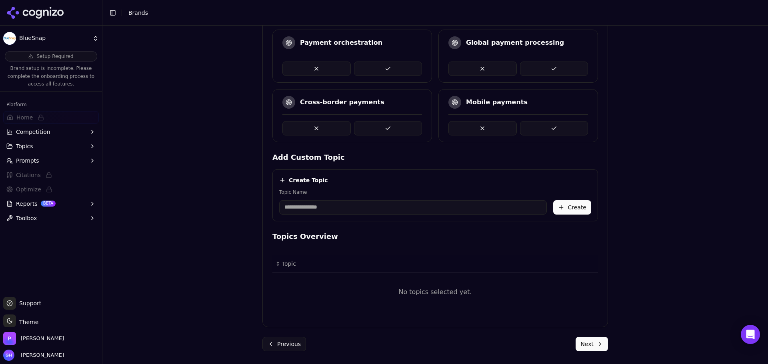
click at [560, 68] on button at bounding box center [554, 69] width 68 height 14
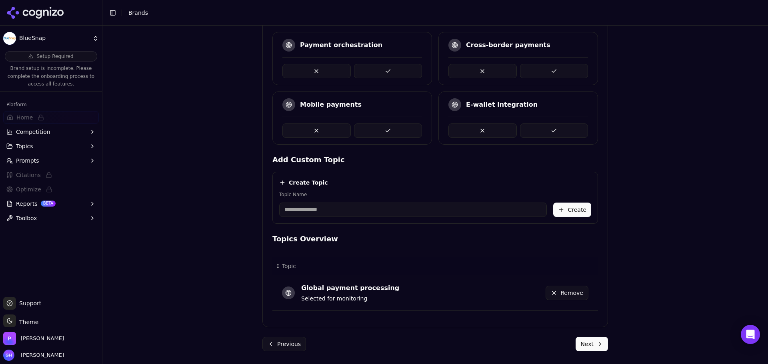
click at [379, 68] on button at bounding box center [388, 71] width 68 height 14
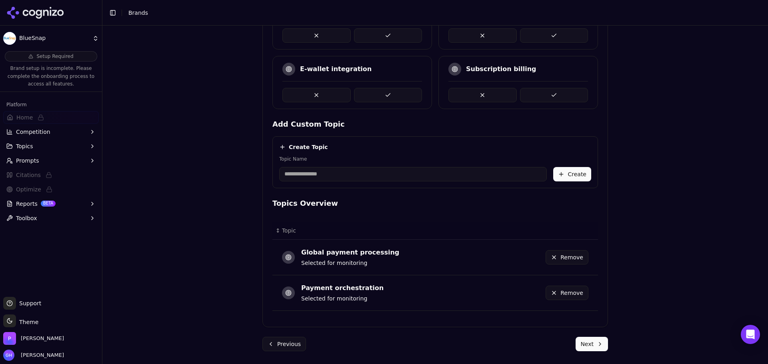
scroll to position [138, 0]
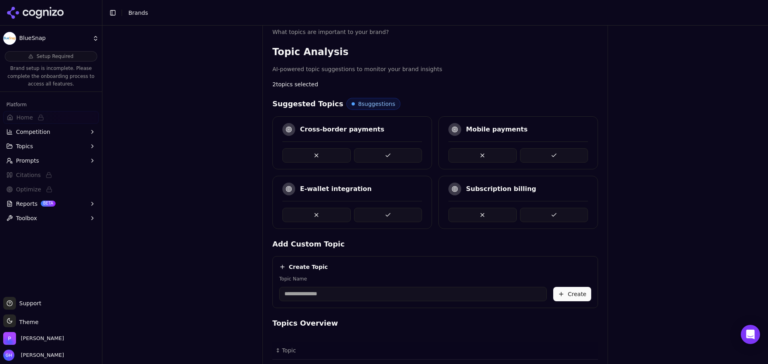
click at [321, 215] on button at bounding box center [316, 215] width 68 height 14
click at [565, 210] on button at bounding box center [554, 215] width 68 height 14
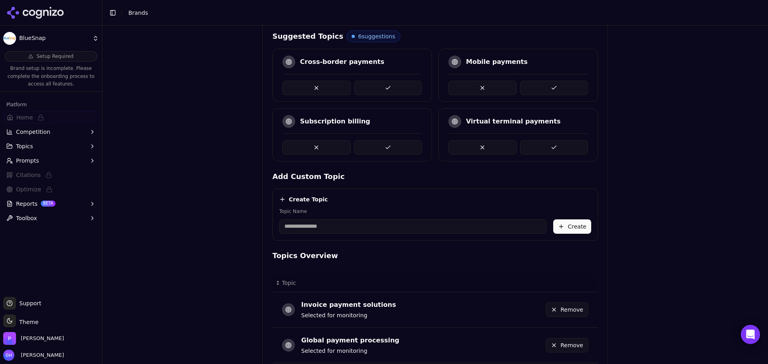
scroll to position [94, 0]
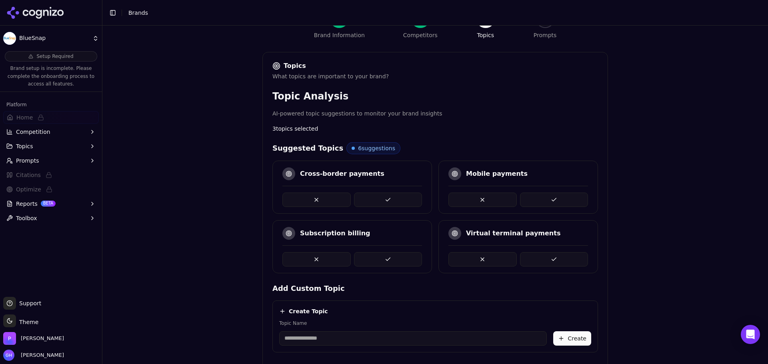
click at [323, 331] on input "Topic Name" at bounding box center [413, 338] width 268 height 14
type input "**********"
click at [553, 340] on button "Create" at bounding box center [572, 338] width 38 height 14
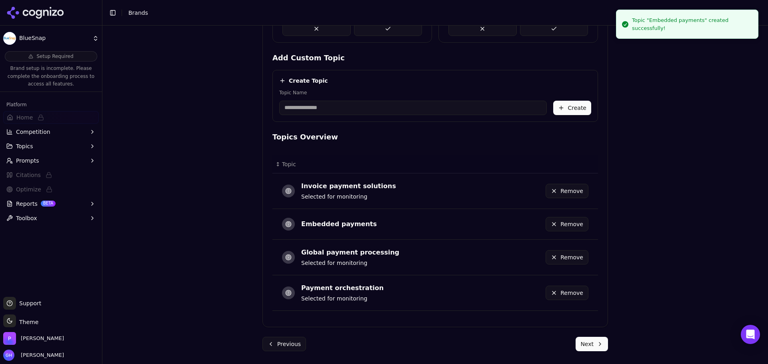
click at [595, 339] on button "Next" at bounding box center [591, 344] width 32 height 14
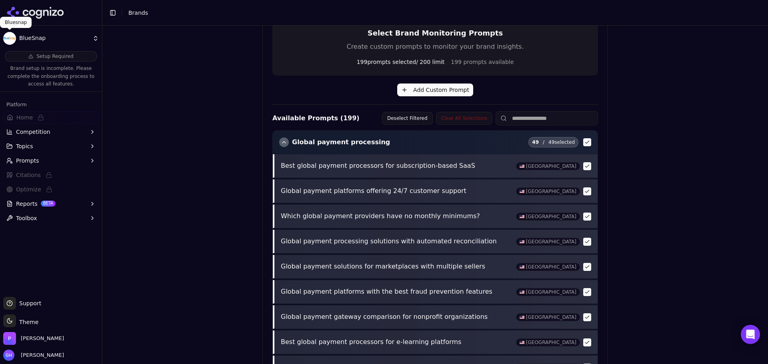
scroll to position [282, 0]
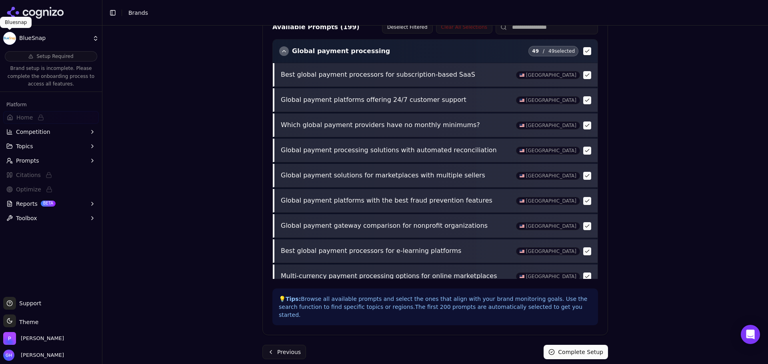
click at [585, 346] on button "Complete Setup" at bounding box center [575, 352] width 64 height 14
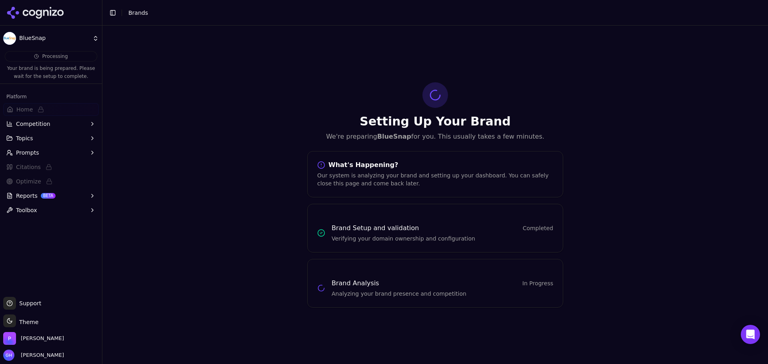
scroll to position [0, 0]
drag, startPoint x: 33, startPoint y: 10, endPoint x: 17, endPoint y: 220, distance: 210.5
click at [33, 10] on icon at bounding box center [32, 13] width 6 height 6
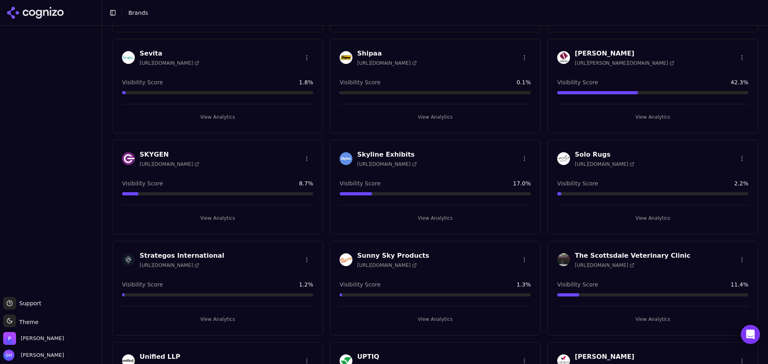
scroll to position [1400, 0]
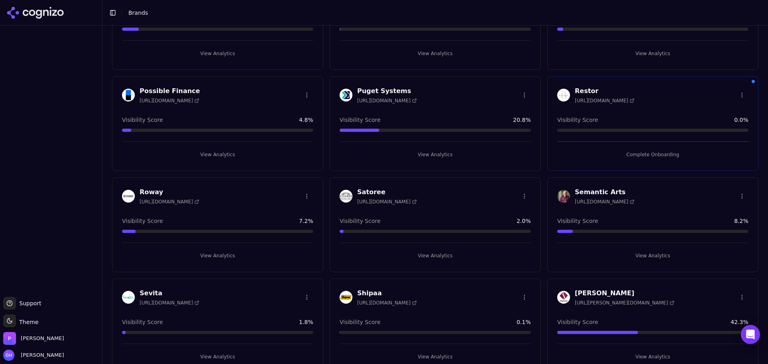
click at [649, 151] on button "Complete Onboarding" at bounding box center [652, 154] width 191 height 13
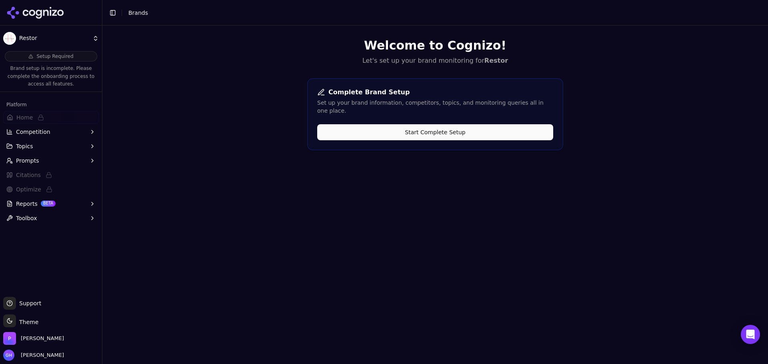
click at [365, 114] on div "Complete Brand Setup Set up your brand information, competitors, topics, and mo…" at bounding box center [435, 114] width 256 height 72
click at [387, 124] on button "Start Complete Setup" at bounding box center [435, 132] width 236 height 16
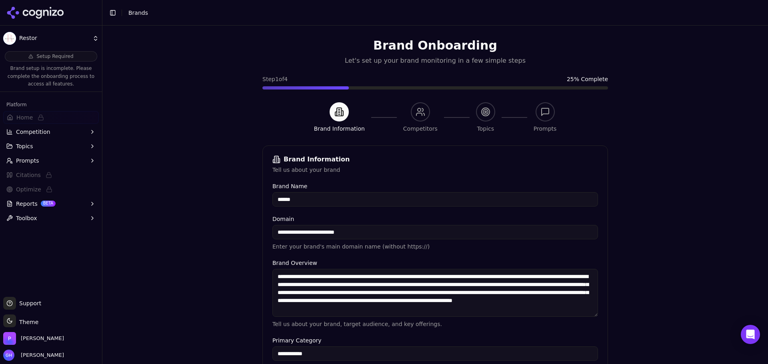
scroll to position [152, 0]
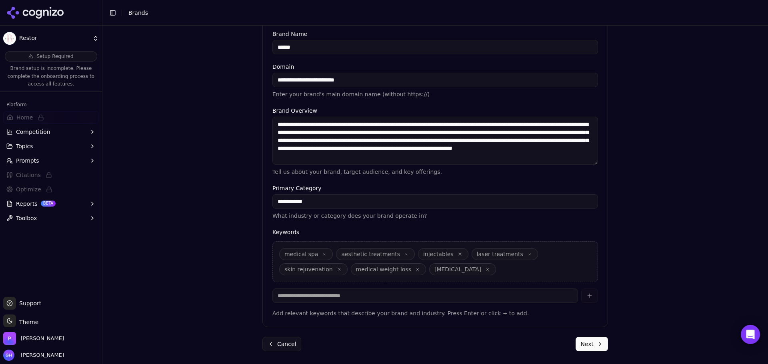
click at [595, 348] on button "Next" at bounding box center [591, 344] width 32 height 14
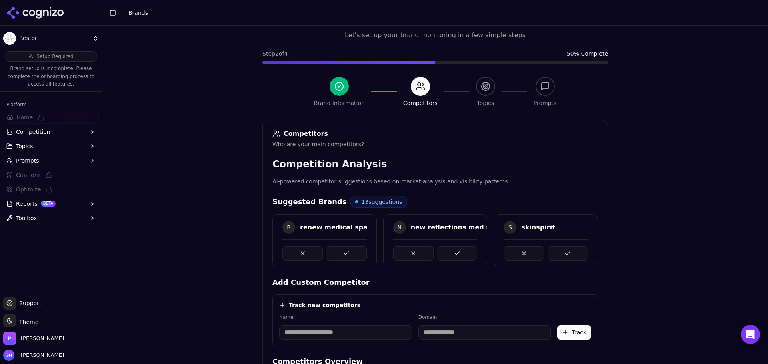
scroll to position [151, 0]
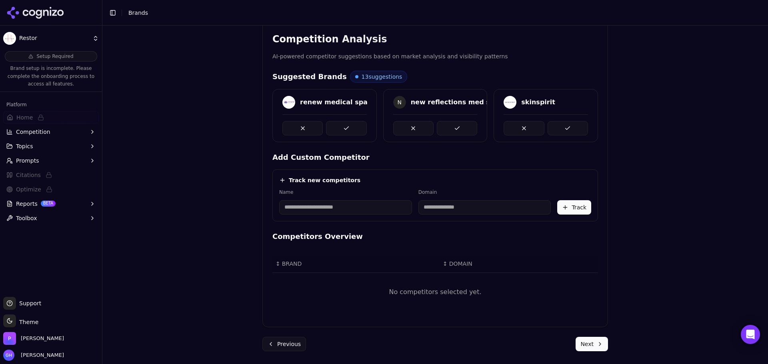
click at [355, 204] on input at bounding box center [345, 207] width 133 height 14
drag, startPoint x: 303, startPoint y: 210, endPoint x: 296, endPoint y: 207, distance: 7.9
click at [296, 207] on input "**********" at bounding box center [328, 207] width 98 height 14
type input "**********"
click at [366, 186] on div "**********" at bounding box center [434, 196] width 325 height 52
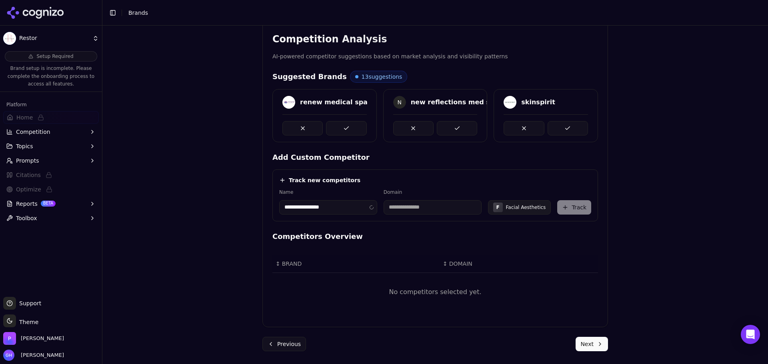
type input "**********"
click at [567, 204] on button "Track" at bounding box center [574, 207] width 34 height 14
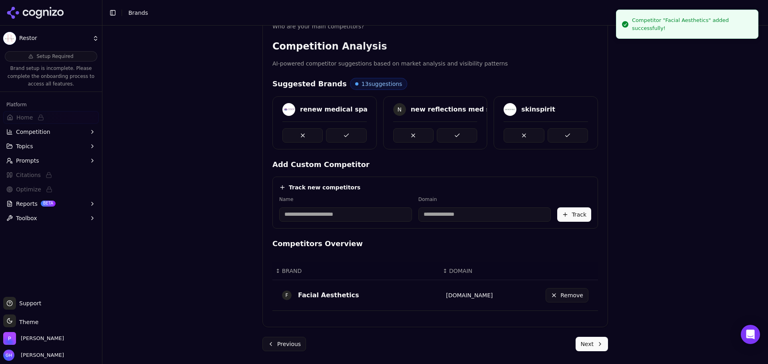
scroll to position [144, 0]
click at [318, 210] on input at bounding box center [345, 215] width 133 height 14
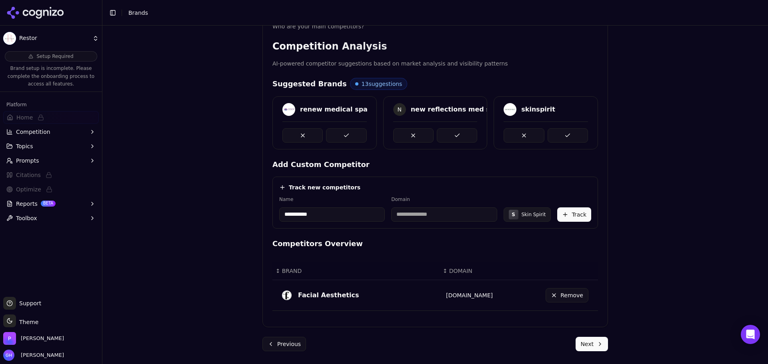
type input "**********"
click at [364, 184] on div "Track new competitors" at bounding box center [435, 188] width 312 height 8
drag, startPoint x: 435, startPoint y: 216, endPoint x: 392, endPoint y: 212, distance: 43.3
click at [392, 212] on input "**********" at bounding box center [421, 215] width 91 height 14
type input "**********"
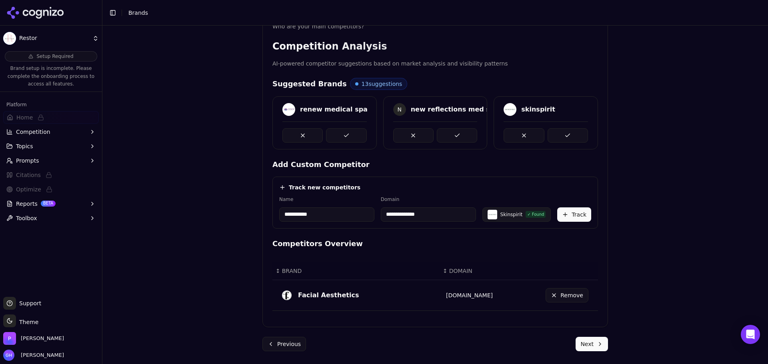
drag, startPoint x: 317, startPoint y: 213, endPoint x: 292, endPoint y: 215, distance: 25.3
click at [292, 215] on input "**********" at bounding box center [326, 215] width 95 height 14
type input "**********"
click at [214, 204] on div "**********" at bounding box center [434, 64] width 665 height 364
click at [577, 218] on button "Track" at bounding box center [574, 215] width 34 height 14
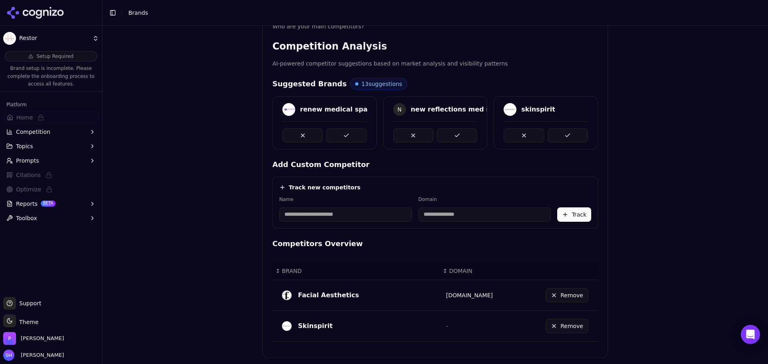
click at [371, 215] on input at bounding box center [345, 215] width 133 height 14
type input "*********"
click at [385, 187] on div "Track new competitors" at bounding box center [435, 188] width 312 height 8
type input "**********"
click at [564, 217] on button "Track" at bounding box center [574, 215] width 34 height 14
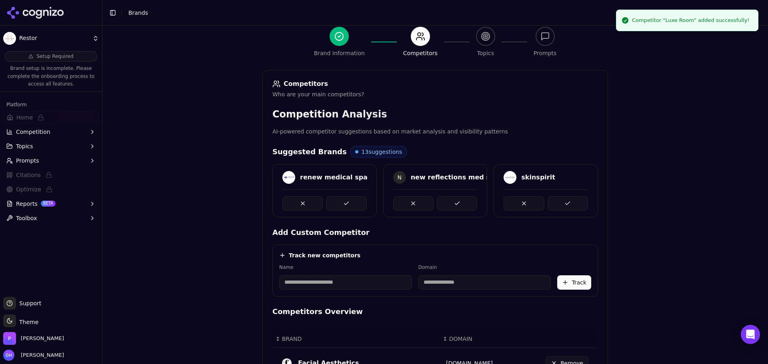
scroll to position [5, 0]
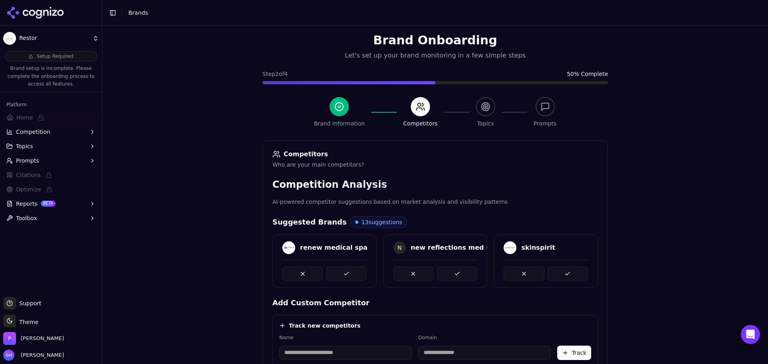
click at [345, 267] on button at bounding box center [346, 274] width 40 height 14
click at [444, 267] on button at bounding box center [457, 274] width 40 height 14
click at [550, 267] on button at bounding box center [567, 274] width 40 height 14
click at [342, 270] on button at bounding box center [346, 274] width 40 height 14
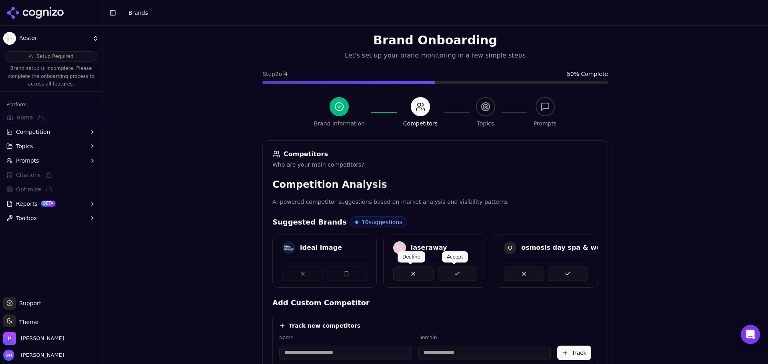
click at [455, 270] on button at bounding box center [457, 274] width 40 height 14
click at [557, 270] on button at bounding box center [567, 274] width 40 height 14
click at [337, 277] on button at bounding box center [346, 274] width 40 height 14
click at [457, 277] on button at bounding box center [457, 274] width 40 height 14
click at [566, 270] on button at bounding box center [567, 274] width 40 height 14
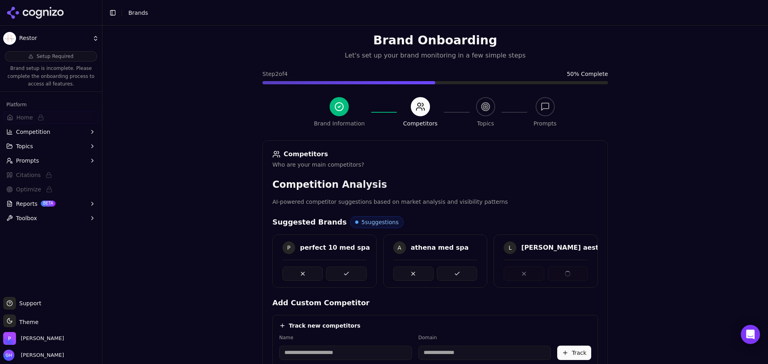
click at [447, 269] on button at bounding box center [457, 274] width 40 height 14
click at [338, 270] on button at bounding box center [346, 274] width 40 height 14
click at [449, 270] on button at bounding box center [457, 274] width 40 height 14
click at [343, 265] on span at bounding box center [343, 264] width 4 height 4
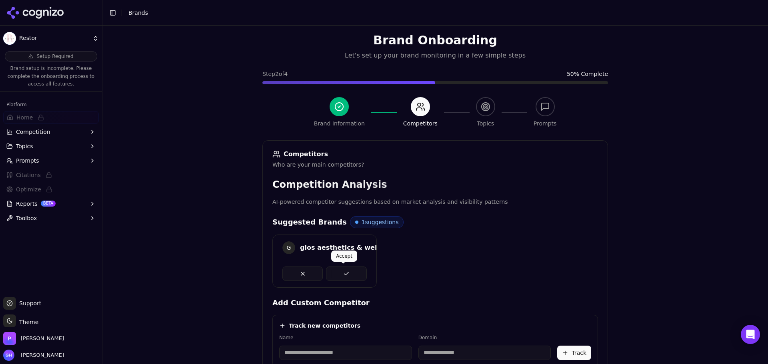
click at [329, 276] on button at bounding box center [346, 274] width 40 height 14
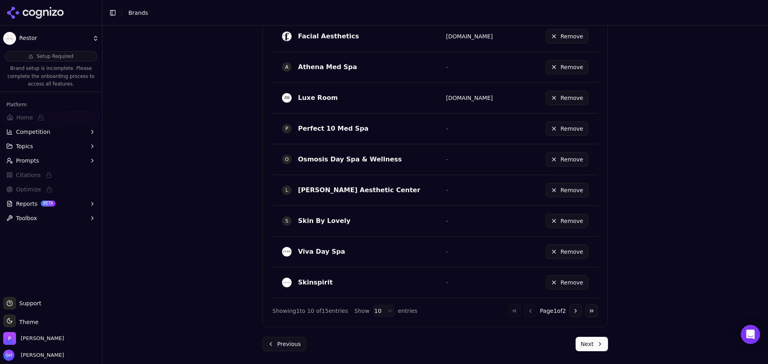
click at [597, 351] on button "Next" at bounding box center [591, 344] width 32 height 14
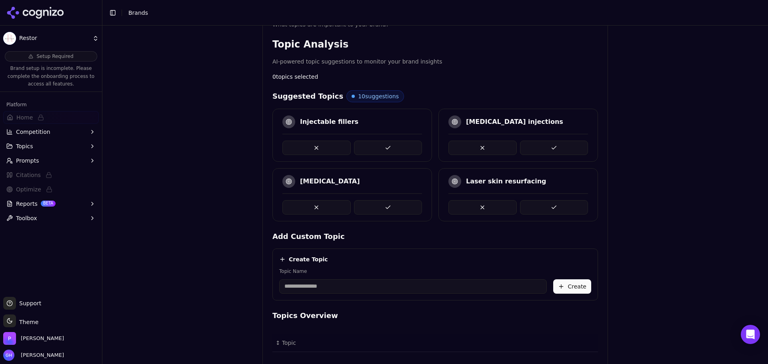
scroll to position [145, 0]
click at [321, 293] on input "Topic Name" at bounding box center [413, 287] width 268 height 14
type input "**********"
click at [583, 287] on button "Create" at bounding box center [572, 287] width 38 height 14
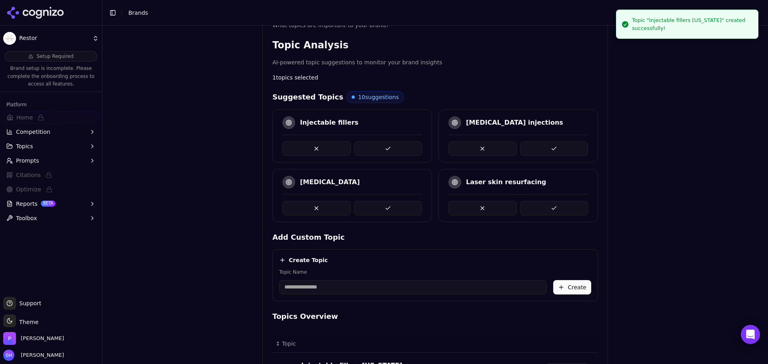
click at [328, 289] on input "Topic Name" at bounding box center [413, 287] width 268 height 14
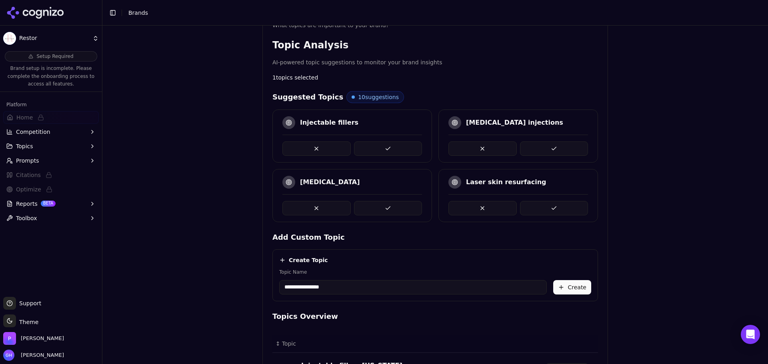
type input "**********"
click at [563, 299] on div "**********" at bounding box center [434, 276] width 325 height 52
click at [575, 284] on button "Create" at bounding box center [572, 287] width 38 height 14
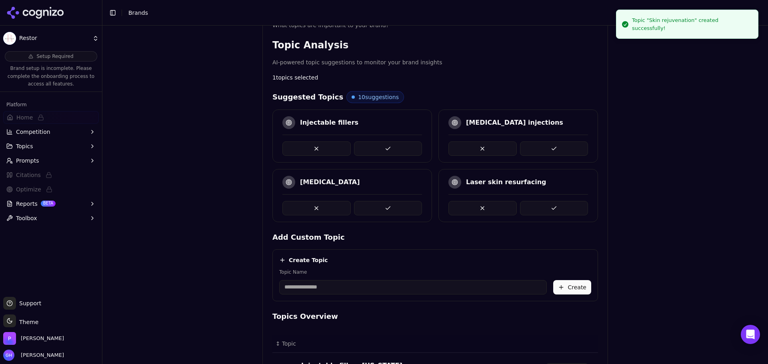
click at [313, 287] on input "Topic Name" at bounding box center [413, 287] width 268 height 14
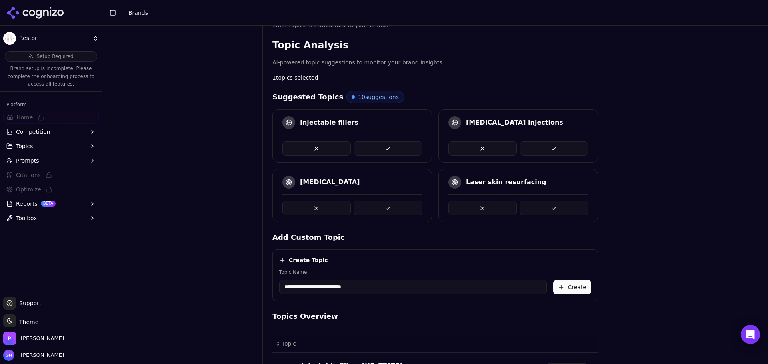
type input "**********"
click at [575, 286] on button "Create" at bounding box center [572, 287] width 38 height 14
click at [325, 286] on input "Topic Name" at bounding box center [413, 287] width 268 height 14
type input "**********"
click at [577, 280] on button "Create" at bounding box center [572, 287] width 38 height 14
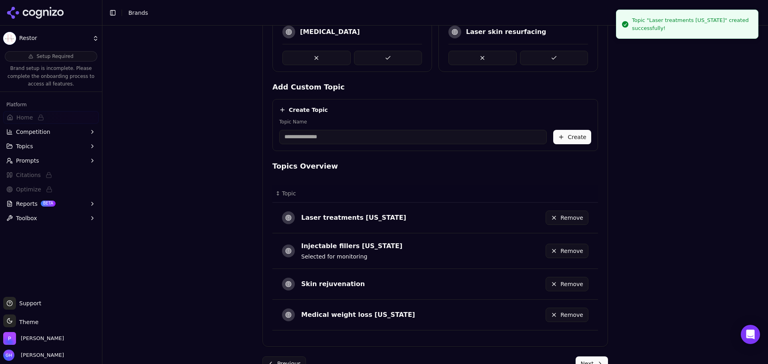
scroll to position [315, 0]
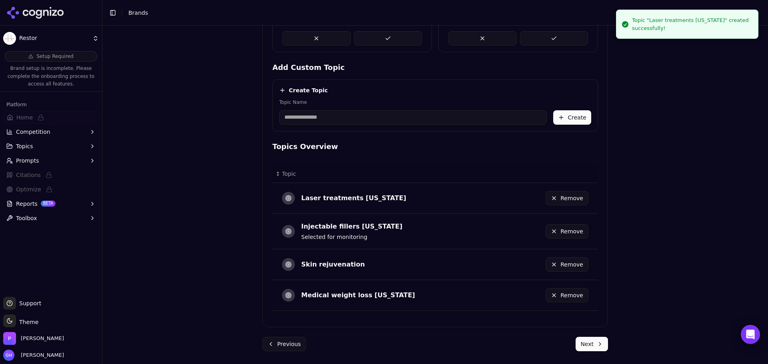
click at [587, 334] on form "Topics What topics are important to your brand? Topic Analysis AI-powered topic…" at bounding box center [434, 91] width 345 height 521
click at [587, 336] on form "Topics What topics are important to your brand? Topic Analysis AI-powered topic…" at bounding box center [434, 91] width 345 height 521
click at [587, 341] on button "Next" at bounding box center [591, 344] width 32 height 14
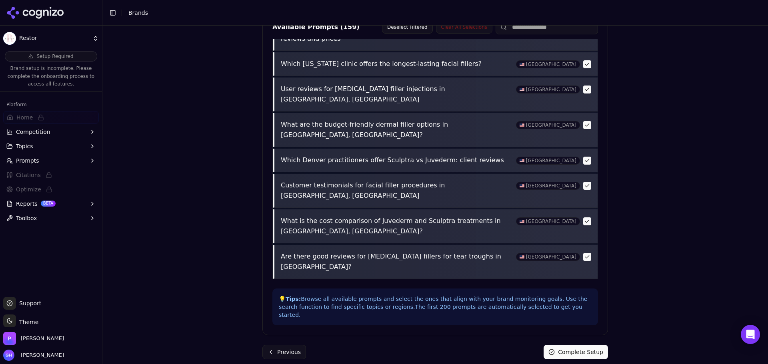
scroll to position [280, 0]
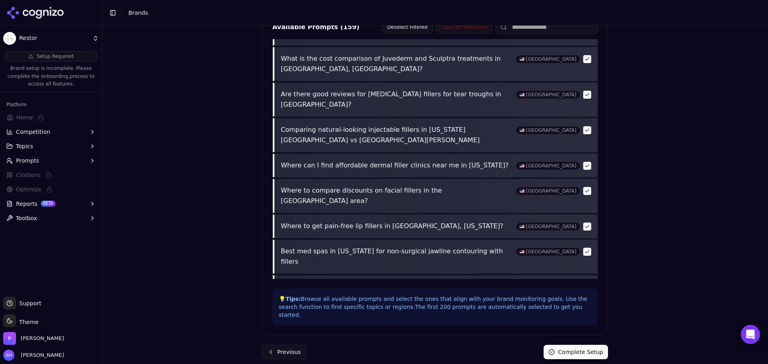
click at [257, 348] on div "Brand Onboarding Let's set up your brand monitoring in a few simple steps Step …" at bounding box center [435, 57] width 358 height 629
click at [293, 347] on button "Previous" at bounding box center [284, 352] width 44 height 14
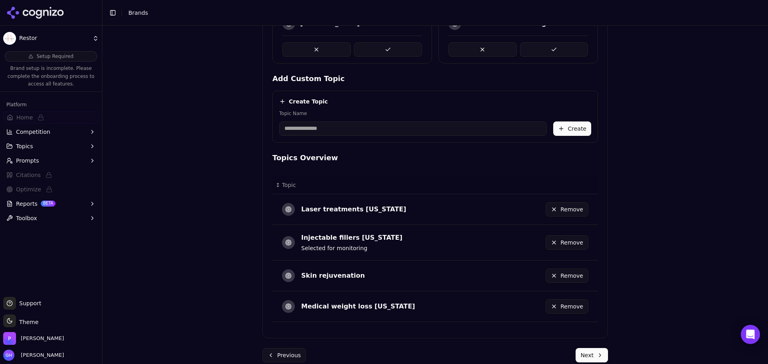
scroll to position [315, 0]
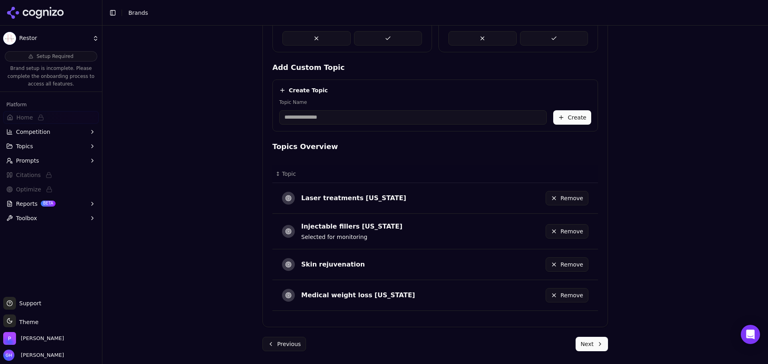
click at [565, 266] on button "Remove" at bounding box center [566, 265] width 43 height 14
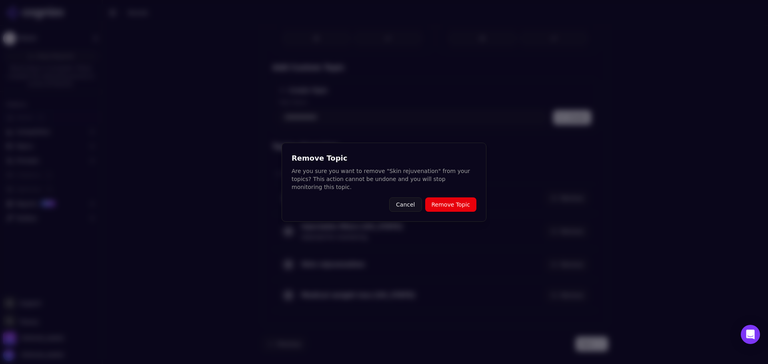
click at [461, 198] on button "Remove Topic" at bounding box center [450, 205] width 51 height 14
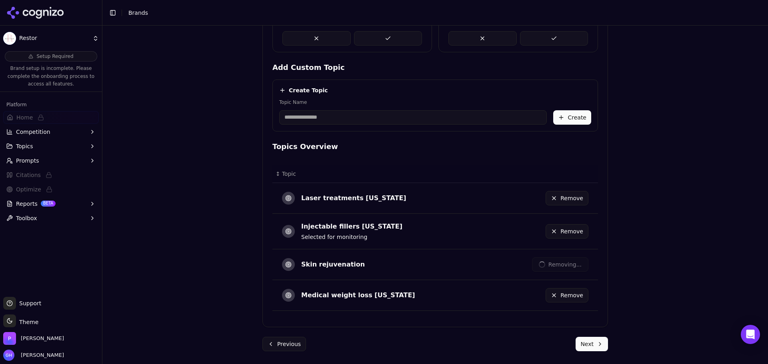
scroll to position [195, 0]
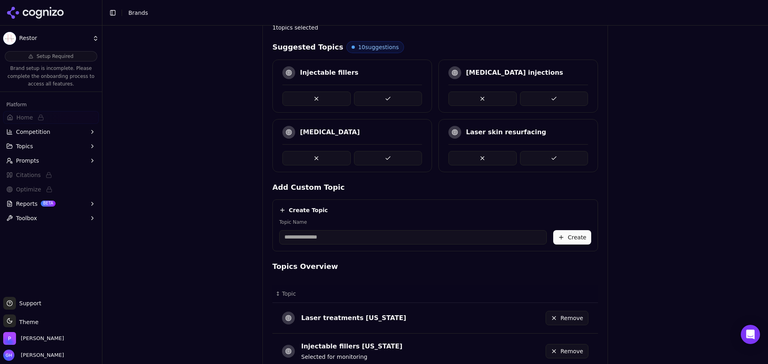
click at [337, 238] on input "Topic Name" at bounding box center [413, 237] width 268 height 14
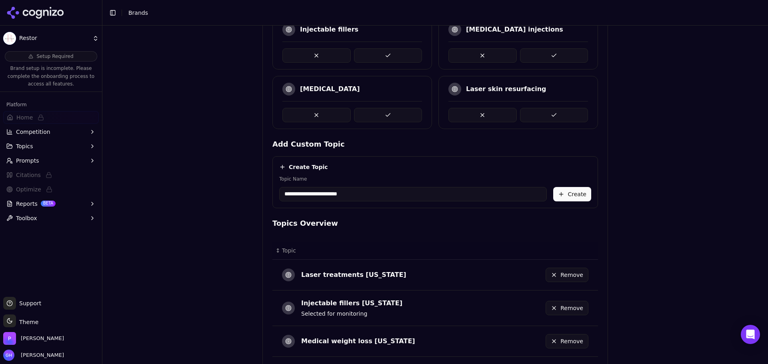
scroll to position [284, 0]
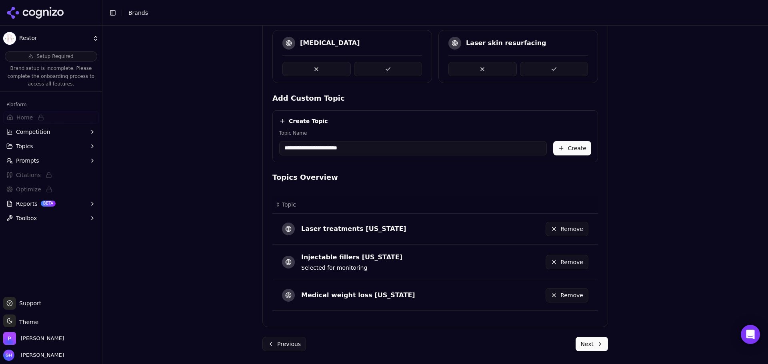
type input "**********"
click at [562, 146] on button "Create" at bounding box center [572, 148] width 38 height 14
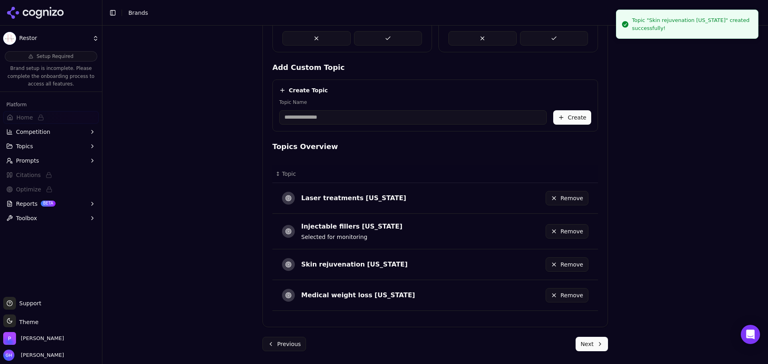
click at [578, 340] on button "Next" at bounding box center [591, 344] width 32 height 14
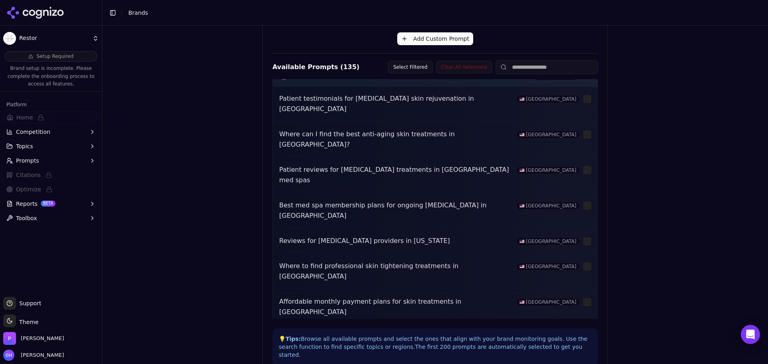
scroll to position [0, 0]
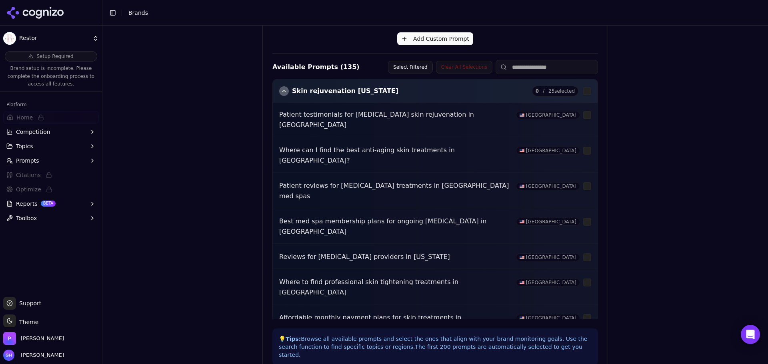
click at [280, 94] on div "button" at bounding box center [284, 91] width 10 height 10
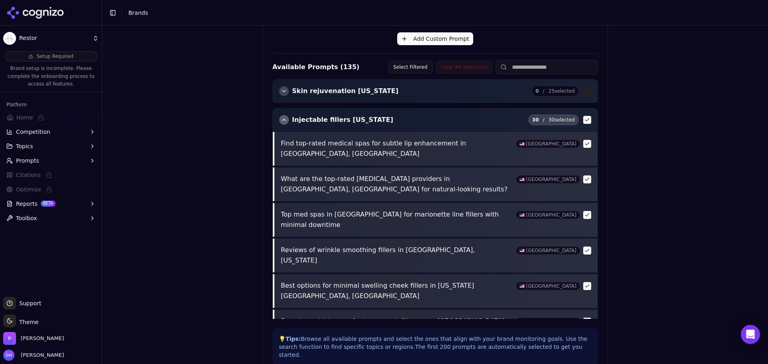
click at [280, 124] on div "button" at bounding box center [284, 120] width 10 height 10
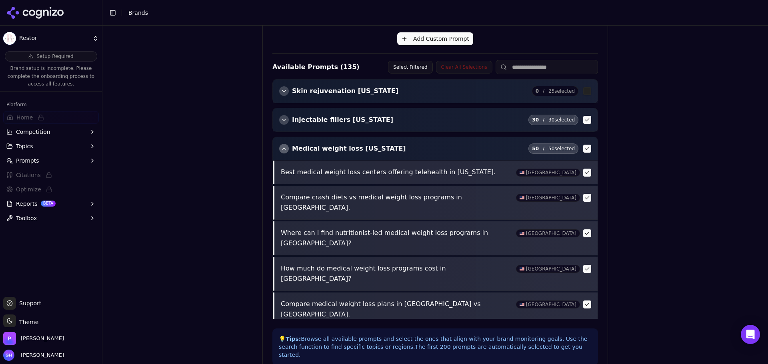
click at [282, 148] on div "button" at bounding box center [284, 149] width 10 height 10
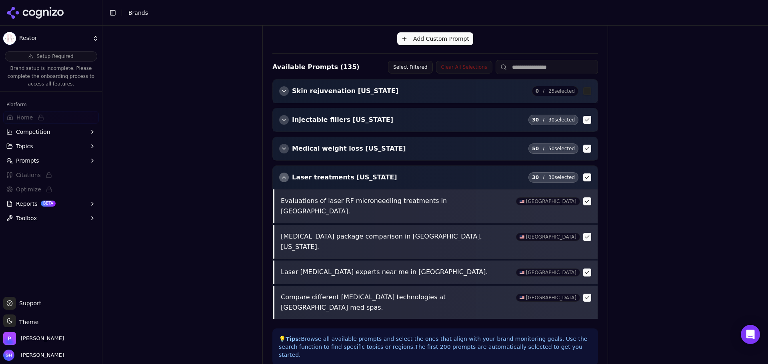
click at [282, 176] on div "button" at bounding box center [284, 178] width 10 height 10
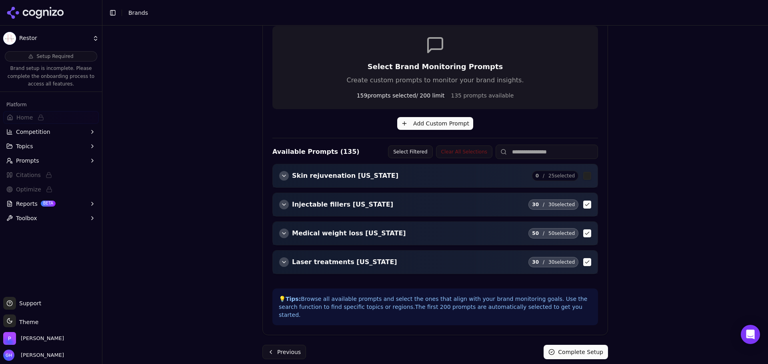
scroll to position [118, 0]
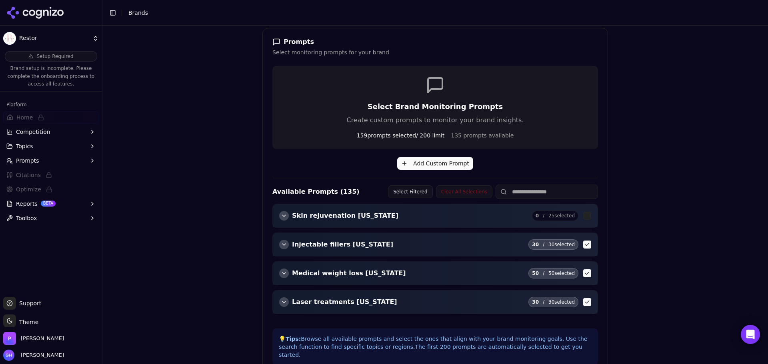
click at [586, 217] on Colorado "button" at bounding box center [587, 216] width 8 height 8
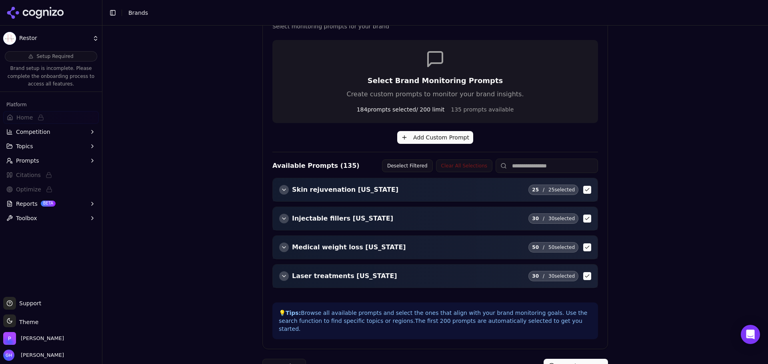
scroll to position [158, 0]
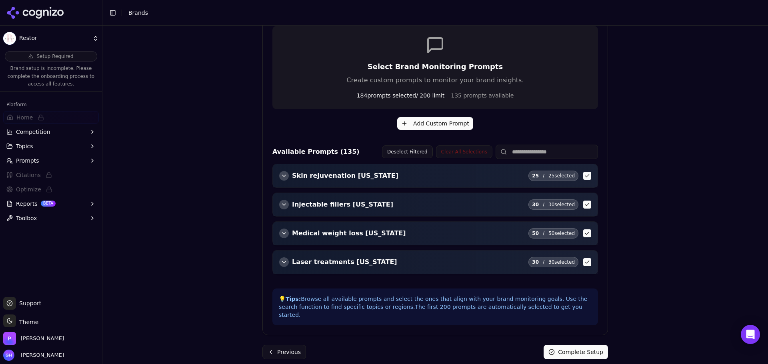
click at [581, 345] on button "Complete Setup" at bounding box center [575, 352] width 64 height 14
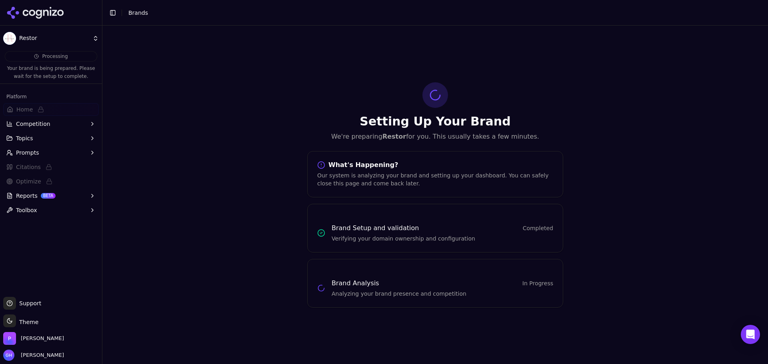
scroll to position [0, 0]
click at [56, 17] on icon at bounding box center [35, 13] width 58 height 12
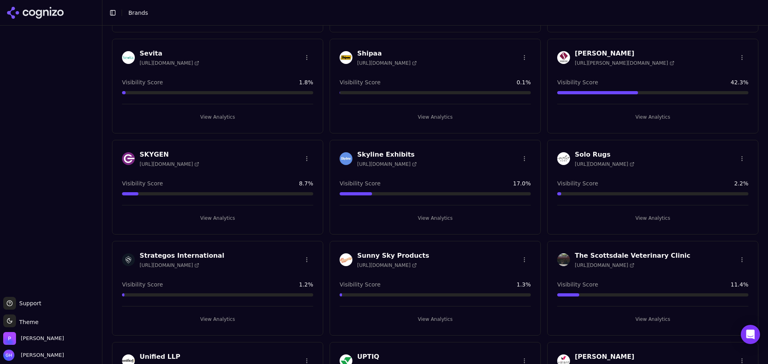
scroll to position [1915, 0]
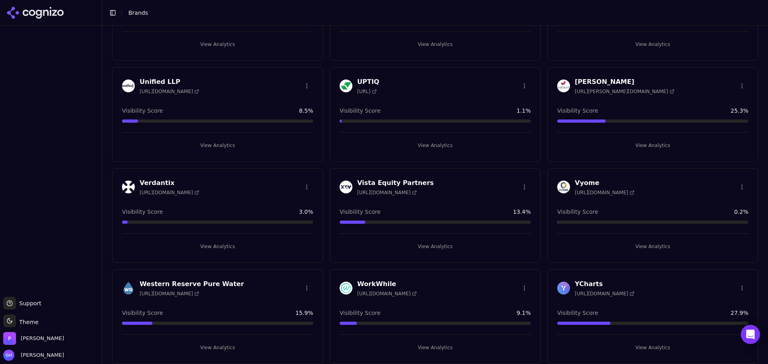
click at [653, 244] on button "View Analytics" at bounding box center [652, 246] width 191 height 13
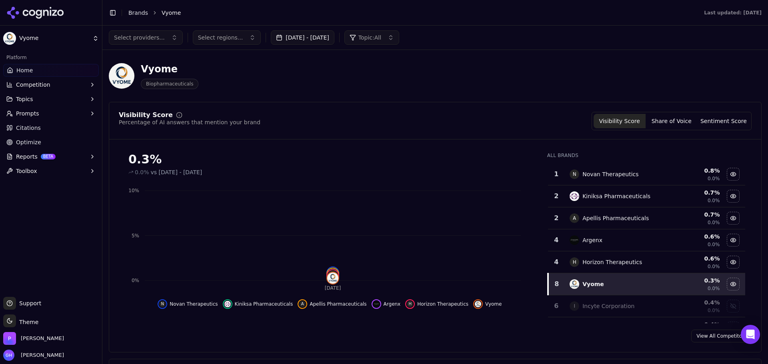
click at [311, 25] on header "Toggle Sidebar Brands Vyome Last updated: October 8th, 2025" at bounding box center [434, 13] width 665 height 26
click at [307, 34] on button "Sep 06, 2025 - Oct 06, 2025" at bounding box center [303, 37] width 64 height 14
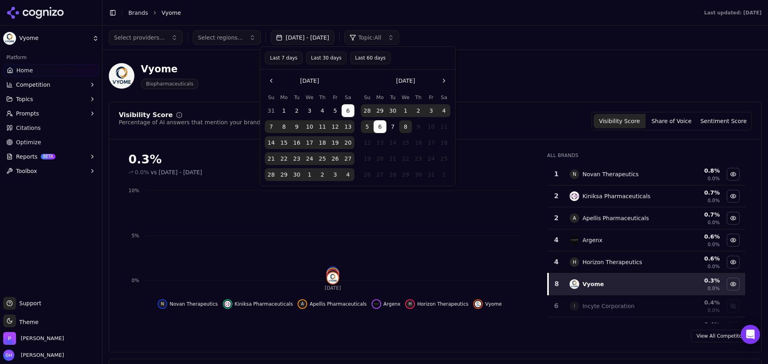
click at [406, 126] on button "8" at bounding box center [405, 126] width 13 height 13
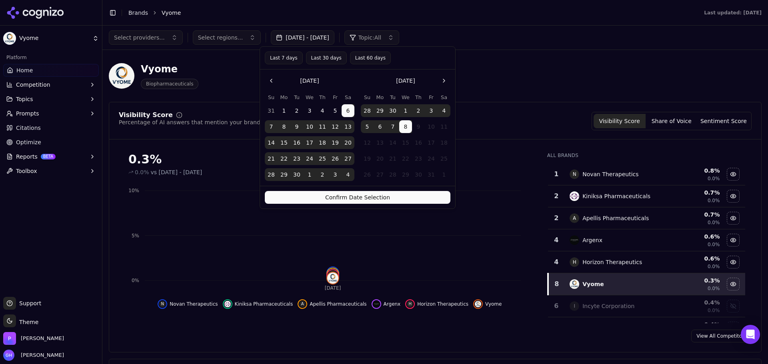
click at [375, 196] on button "Confirm Date Selection" at bounding box center [358, 197] width 186 height 13
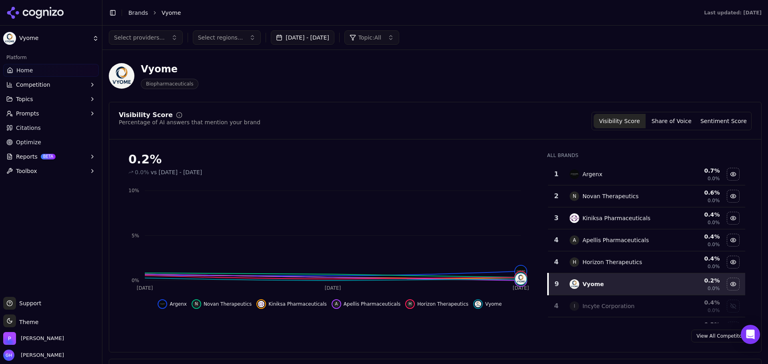
click at [449, 115] on div "Visibility Score Percentage of AI answers that mention your brand Visibility Sc…" at bounding box center [435, 121] width 633 height 18
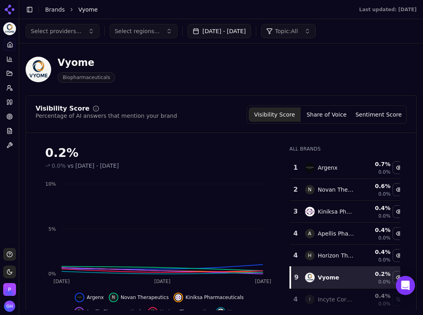
click at [248, 315] on main "Toggle Sidebar Brands Vyome Last updated: October 8th, 2025 Select providers...…" at bounding box center [221, 157] width 404 height 315
click at [252, 315] on main "Toggle Sidebar Brands Vyome Last updated: October 8th, 2025 Select providers...…" at bounding box center [221, 157] width 404 height 315
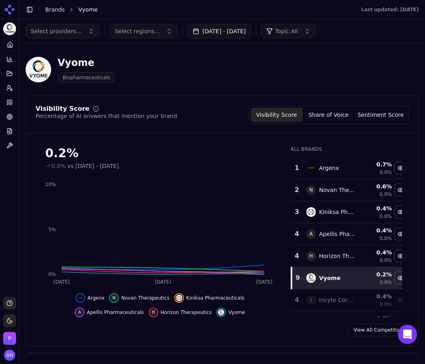
click at [266, 325] on div "View All Competitors" at bounding box center [222, 329] width 392 height 13
click at [337, 121] on button "Share of Voice" at bounding box center [329, 115] width 52 height 14
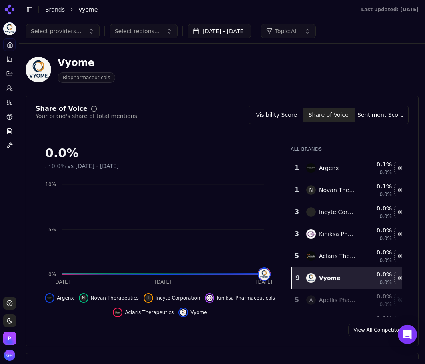
click at [377, 116] on button "Sentiment Score" at bounding box center [381, 115] width 52 height 14
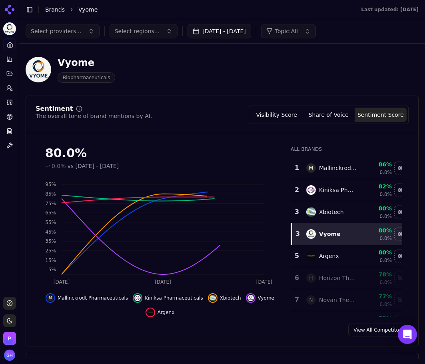
click at [285, 106] on div "Visibility Score Share of Voice Sentiment Score" at bounding box center [329, 115] width 160 height 18
click at [279, 114] on button "Visibility Score" at bounding box center [277, 115] width 52 height 14
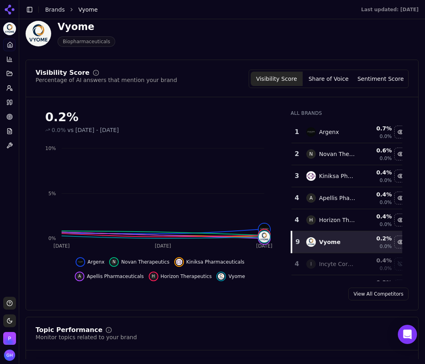
scroll to position [80, 0]
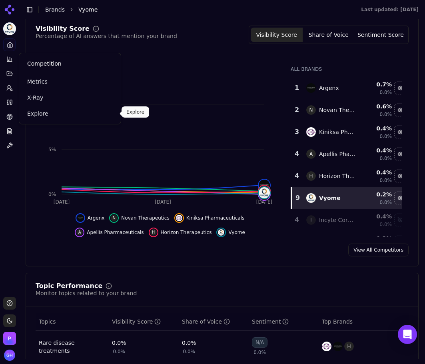
click at [38, 107] on link "Explore" at bounding box center [69, 113] width 95 height 14
click at [38, 107] on html "Vyome Platform Home Competition Topics Prompts Citations Optimize Reports Toolb…" at bounding box center [212, 182] width 425 height 364
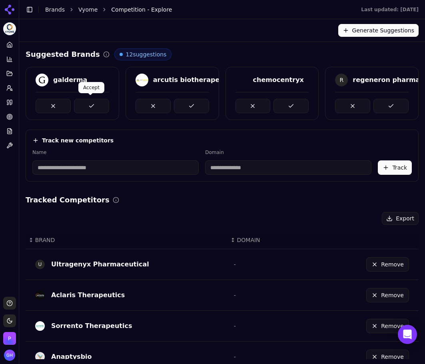
click at [88, 103] on button at bounding box center [91, 106] width 35 height 14
click at [190, 108] on button at bounding box center [191, 106] width 35 height 14
click at [274, 108] on button at bounding box center [291, 106] width 35 height 14
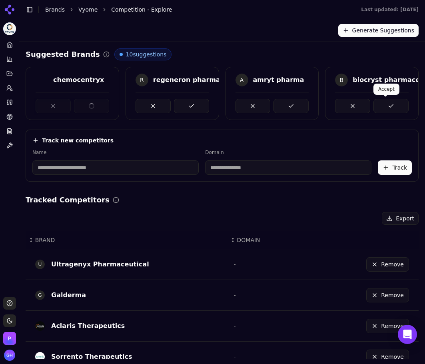
click at [401, 108] on button at bounding box center [390, 106] width 35 height 14
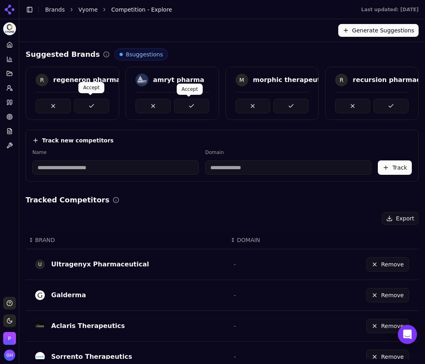
click at [87, 105] on button at bounding box center [91, 106] width 35 height 14
click at [190, 106] on button at bounding box center [191, 106] width 35 height 14
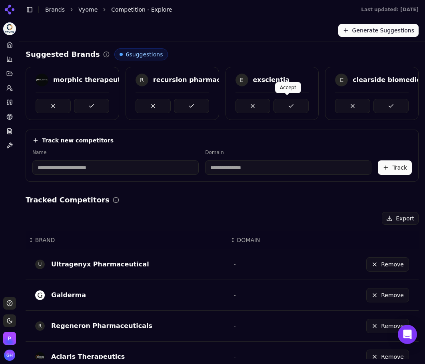
click at [276, 105] on button at bounding box center [291, 106] width 35 height 14
click at [383, 104] on button at bounding box center [390, 106] width 35 height 14
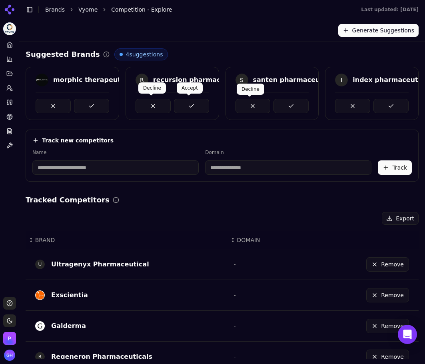
click at [162, 102] on button at bounding box center [153, 106] width 35 height 14
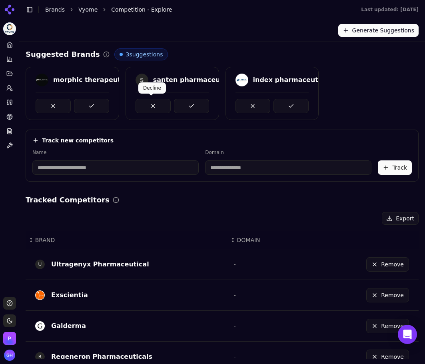
click at [93, 105] on button at bounding box center [91, 106] width 35 height 14
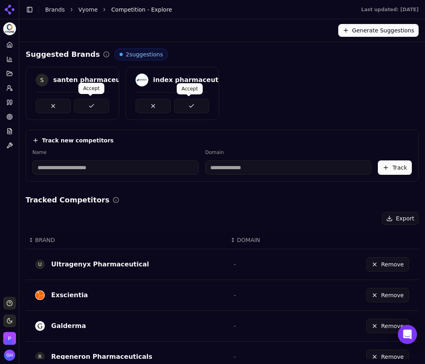
click at [194, 107] on button at bounding box center [191, 106] width 35 height 14
click at [74, 107] on button at bounding box center [91, 106] width 35 height 14
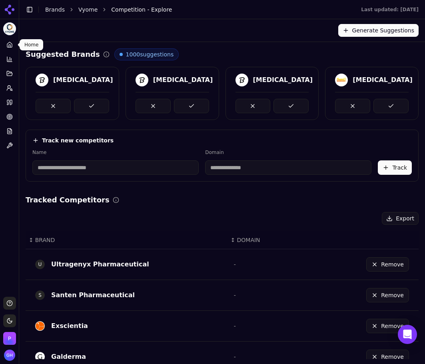
click at [8, 40] on link "Home" at bounding box center [9, 44] width 12 height 13
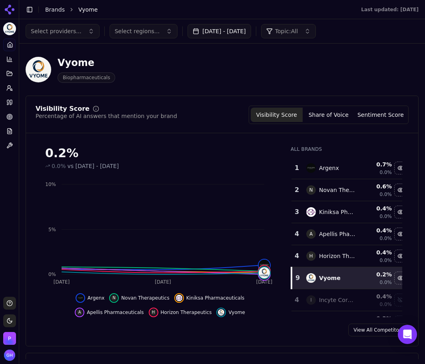
click at [333, 117] on button "Share of Voice" at bounding box center [329, 115] width 52 height 14
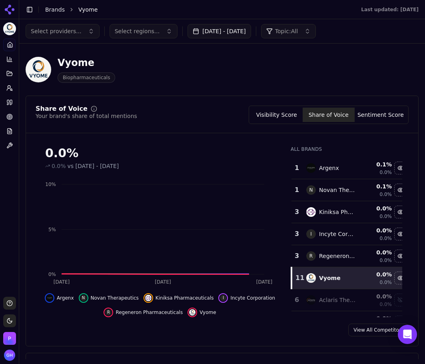
click at [275, 116] on button "Visibility Score" at bounding box center [277, 115] width 52 height 14
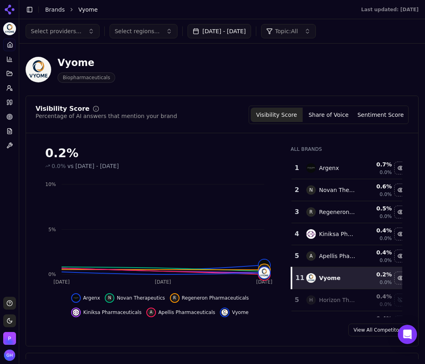
click at [5, 7] on icon at bounding box center [9, 9] width 13 height 13
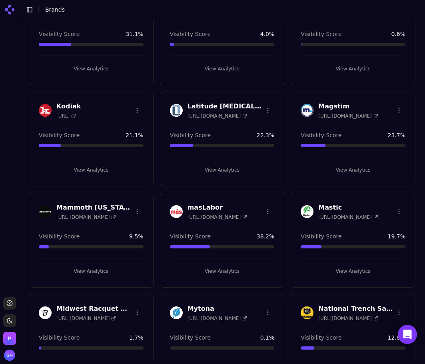
scroll to position [875, 0]
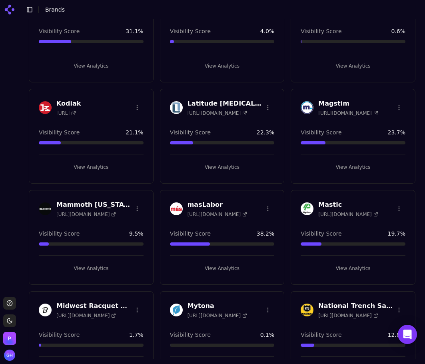
click at [231, 262] on button "View Analytics" at bounding box center [222, 268] width 105 height 13
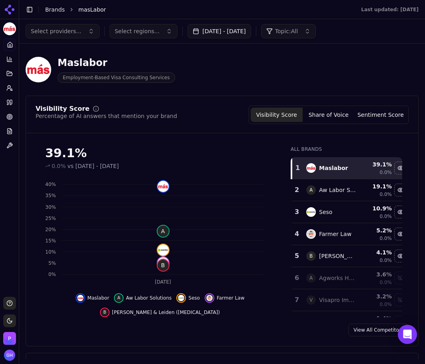
click at [204, 21] on div "Select providers... Select regions... Sep 06, 2025 - Oct 06, 2025 Topic: All" at bounding box center [222, 31] width 406 height 24
click at [203, 24] on button "Sep 06, 2025 - Oct 06, 2025" at bounding box center [220, 31] width 64 height 14
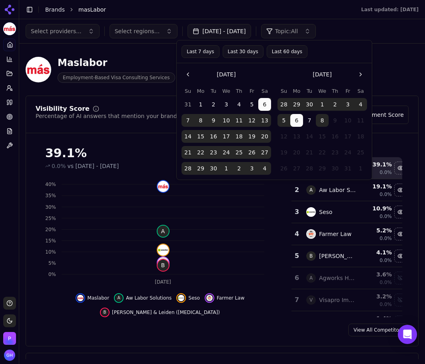
click at [327, 110] on button "1" at bounding box center [322, 104] width 13 height 13
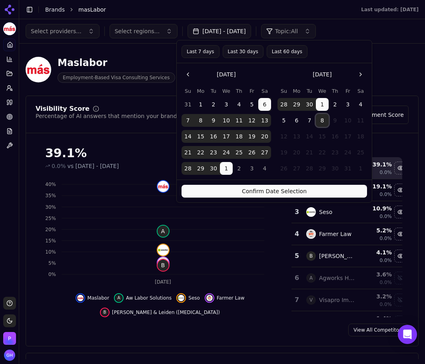
click at [323, 120] on button "8" at bounding box center [322, 120] width 13 height 13
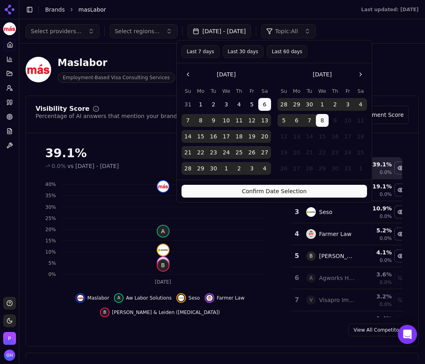
click at [285, 190] on button "Confirm Date Selection" at bounding box center [275, 191] width 186 height 13
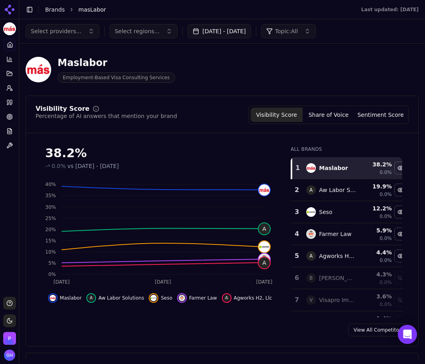
click at [333, 111] on button "Share of Voice" at bounding box center [329, 115] width 52 height 14
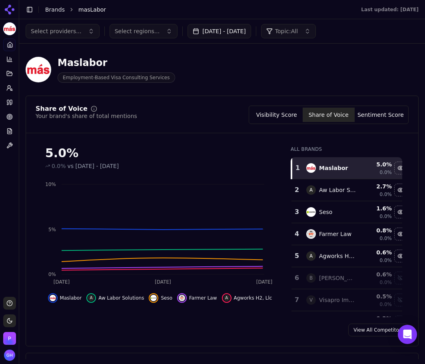
click at [287, 76] on div "Maslabor Employment-Based Visa Consulting Services" at bounding box center [205, 69] width 358 height 26
click at [379, 116] on button "Sentiment Score" at bounding box center [381, 115] width 52 height 14
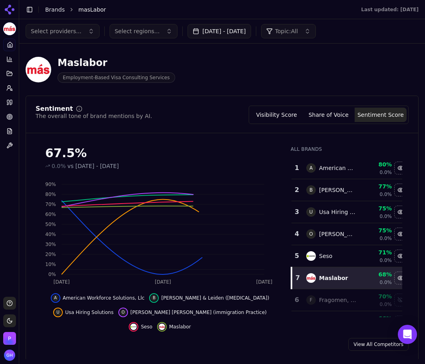
drag, startPoint x: 313, startPoint y: 76, endPoint x: 300, endPoint y: 76, distance: 12.4
click at [313, 76] on div "Maslabor Employment-Based Visa Consulting Services" at bounding box center [205, 69] width 358 height 26
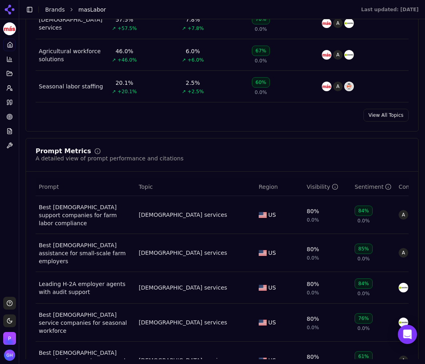
scroll to position [520, 0]
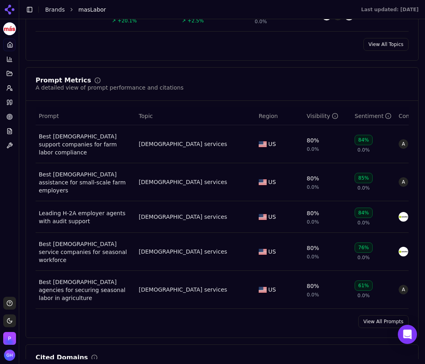
click at [378, 280] on div "Prompt Metrics A detailed view of prompt performance and citations Prompt Topic…" at bounding box center [222, 202] width 393 height 271
click at [380, 315] on link "View All Prompts" at bounding box center [383, 321] width 50 height 13
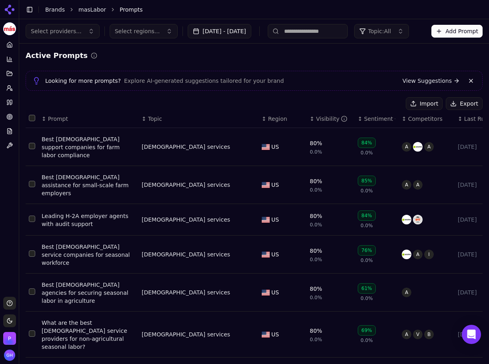
drag, startPoint x: 454, startPoint y: 104, endPoint x: 434, endPoint y: 104, distance: 20.0
click at [425, 104] on button "Export" at bounding box center [463, 103] width 37 height 13
click at [11, 100] on icon at bounding box center [11, 102] width 2 height 5
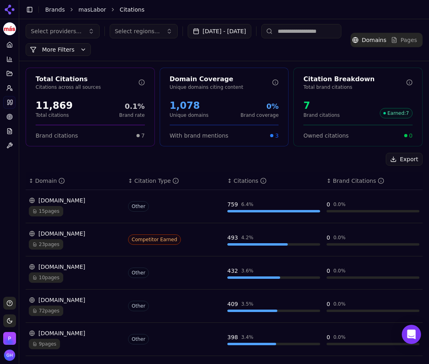
click at [406, 158] on button "Export" at bounding box center [403, 159] width 37 height 13
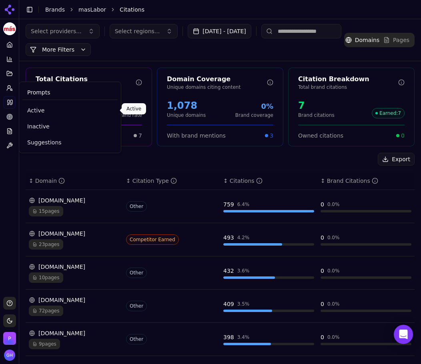
click at [33, 106] on link "Active" at bounding box center [69, 110] width 95 height 14
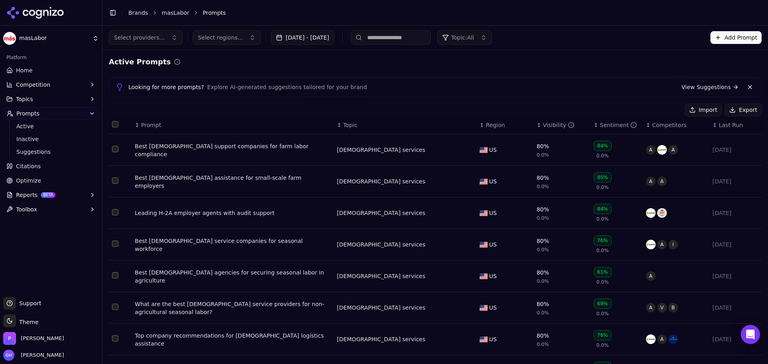
click at [49, 18] on icon at bounding box center [35, 13] width 58 height 12
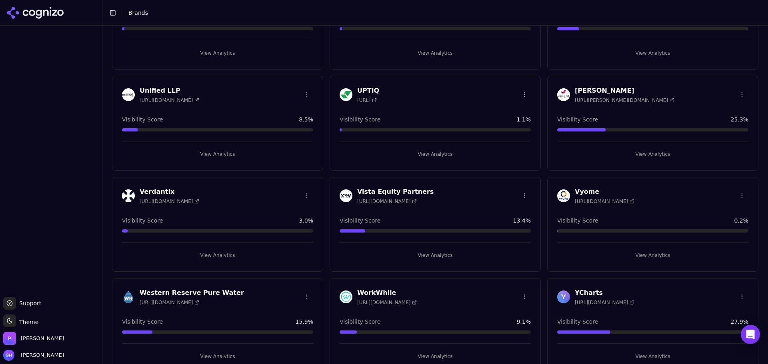
scroll to position [1915, 0]
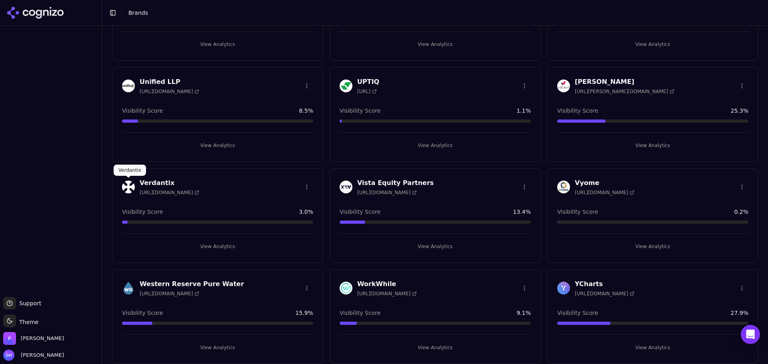
click at [425, 186] on html "Support Support Toggle theme Theme Perrill Grace Hallen Toggle Sidebar Brands C…" at bounding box center [384, 182] width 768 height 364
click at [425, 197] on div "Edit Brand" at bounding box center [716, 203] width 47 height 13
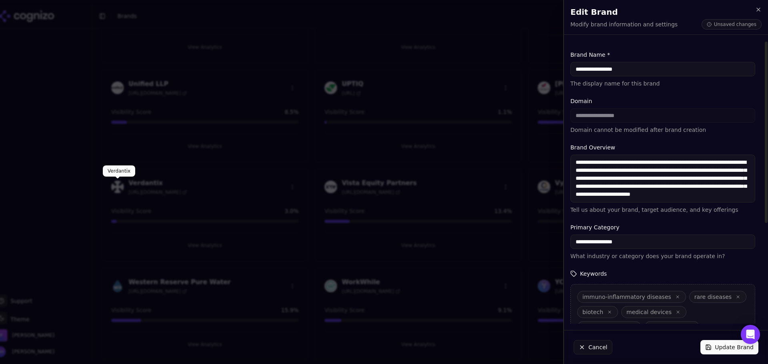
type input "**********"
click at [425, 346] on button "Update Brand" at bounding box center [729, 347] width 58 height 14
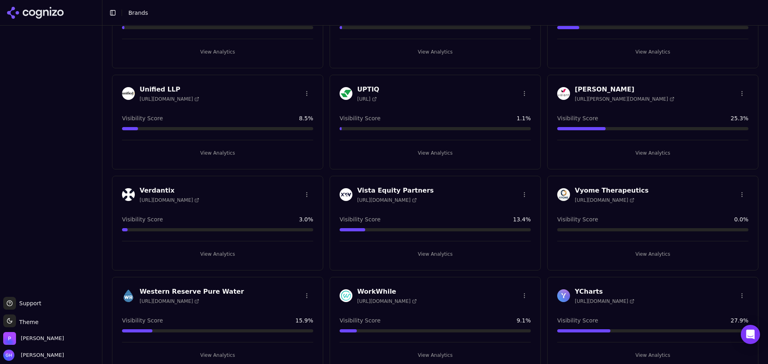
scroll to position [1915, 0]
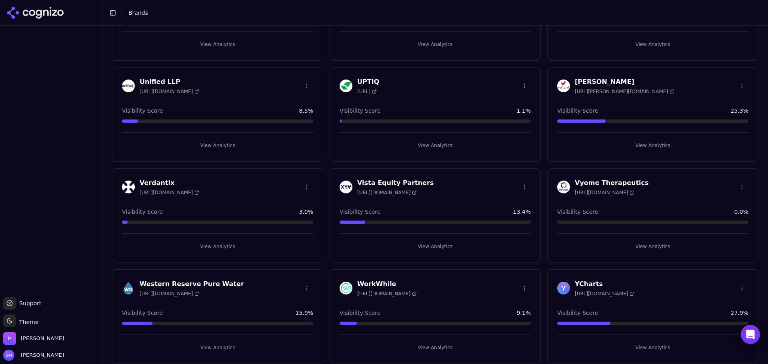
click at [669, 248] on button "View Analytics" at bounding box center [652, 246] width 191 height 13
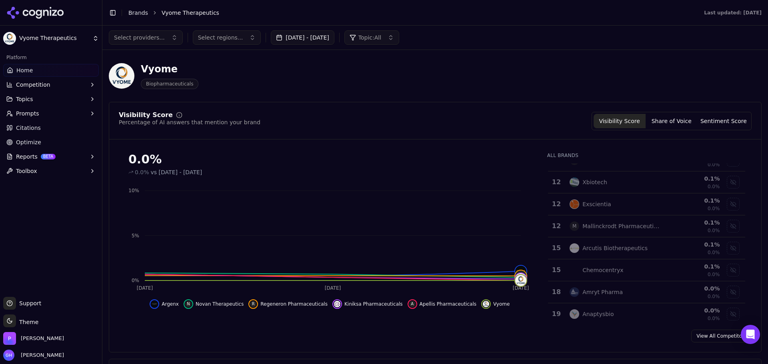
scroll to position [56, 0]
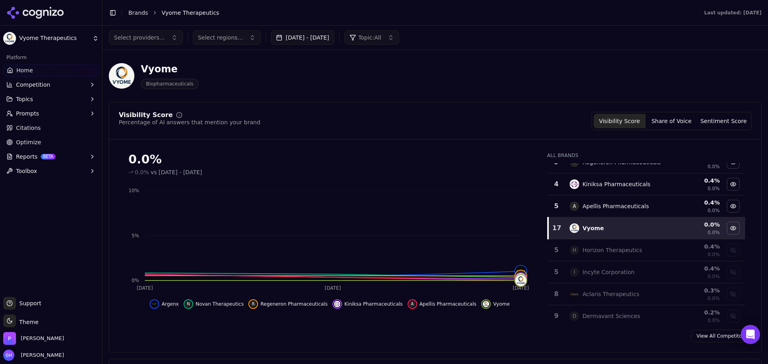
click at [47, 8] on icon at bounding box center [35, 13] width 58 height 12
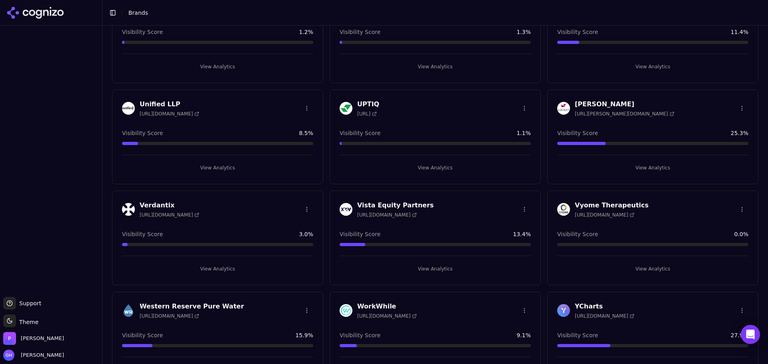
scroll to position [1915, 0]
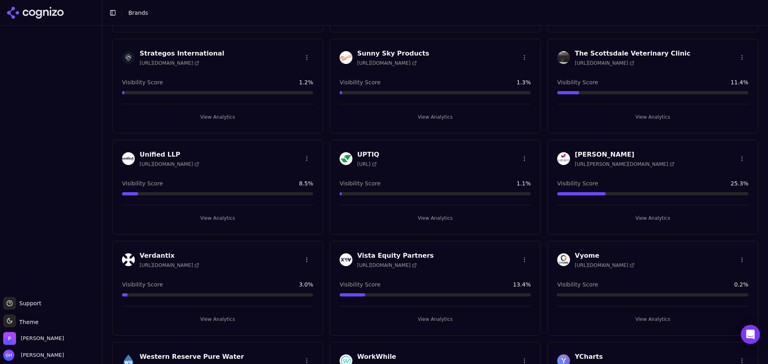
scroll to position [1864, 0]
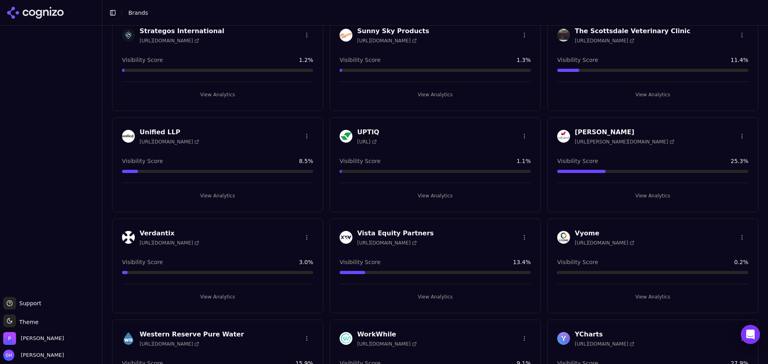
click at [661, 298] on button "View Analytics" at bounding box center [652, 297] width 191 height 13
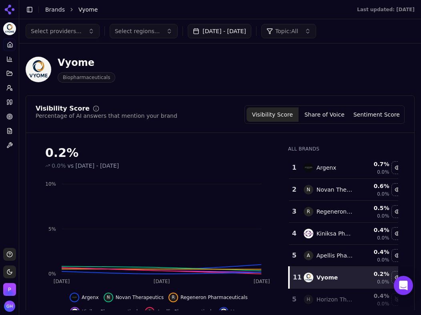
drag, startPoint x: 261, startPoint y: 314, endPoint x: 260, endPoint y: 327, distance: 13.2
click at [260, 315] on html "Vyome Platform Home Competition Topics Prompts Citations Optimize Reports Toolb…" at bounding box center [210, 157] width 421 height 315
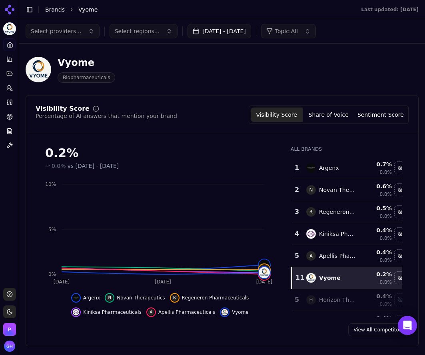
click at [336, 112] on button "Share of Voice" at bounding box center [329, 115] width 52 height 14
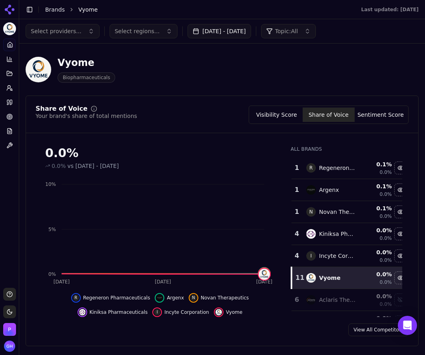
click at [378, 120] on button "Sentiment Score" at bounding box center [381, 115] width 52 height 14
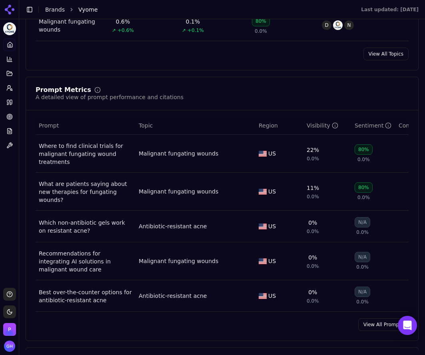
scroll to position [640, 0]
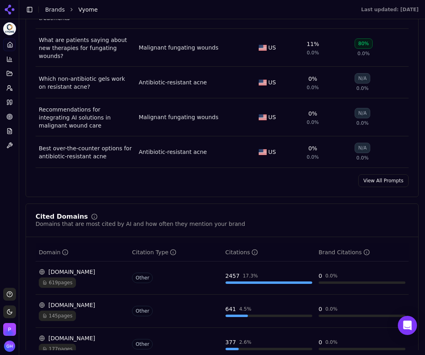
click at [384, 174] on link "View All Prompts" at bounding box center [383, 180] width 50 height 13
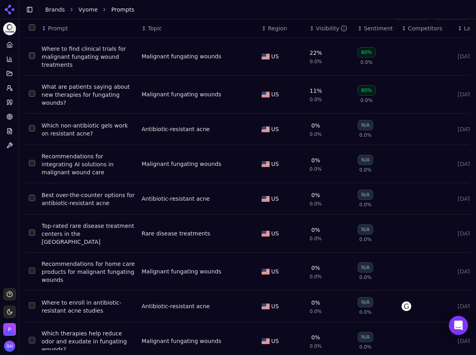
scroll to position [92, 0]
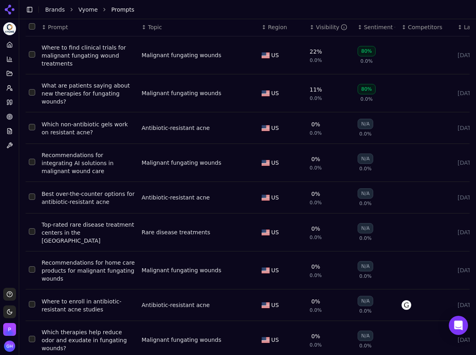
click at [9, 100] on icon at bounding box center [8, 102] width 2 height 5
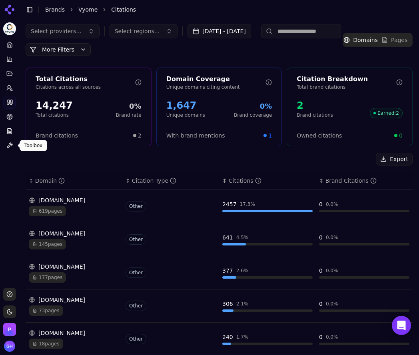
click at [32, 157] on div "Export" at bounding box center [219, 159] width 387 height 13
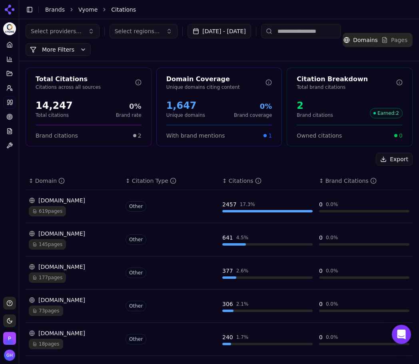
click at [393, 164] on button "Export" at bounding box center [394, 159] width 37 height 13
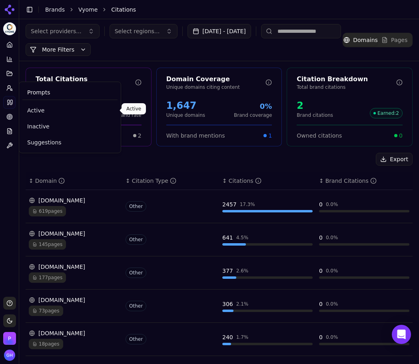
click at [43, 112] on span "Active" at bounding box center [70, 110] width 86 height 8
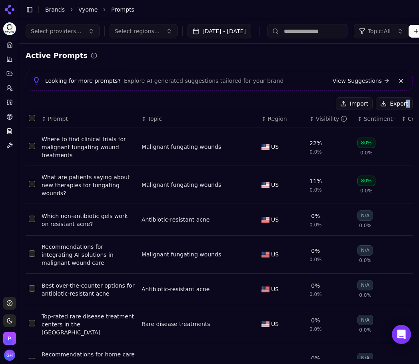
drag, startPoint x: 368, startPoint y: 111, endPoint x: 402, endPoint y: 105, distance: 34.1
click at [401, 108] on div "Import Export ↕ Prompt ↕ Topic ↕ Region ↕ Visibility ↕ Sentiment ↕ Competitors …" at bounding box center [219, 302] width 387 height 411
click at [392, 104] on button "Export" at bounding box center [394, 103] width 37 height 13
click at [230, 100] on div "Import Export" at bounding box center [219, 103] width 387 height 13
